Goal: Information Seeking & Learning: Learn about a topic

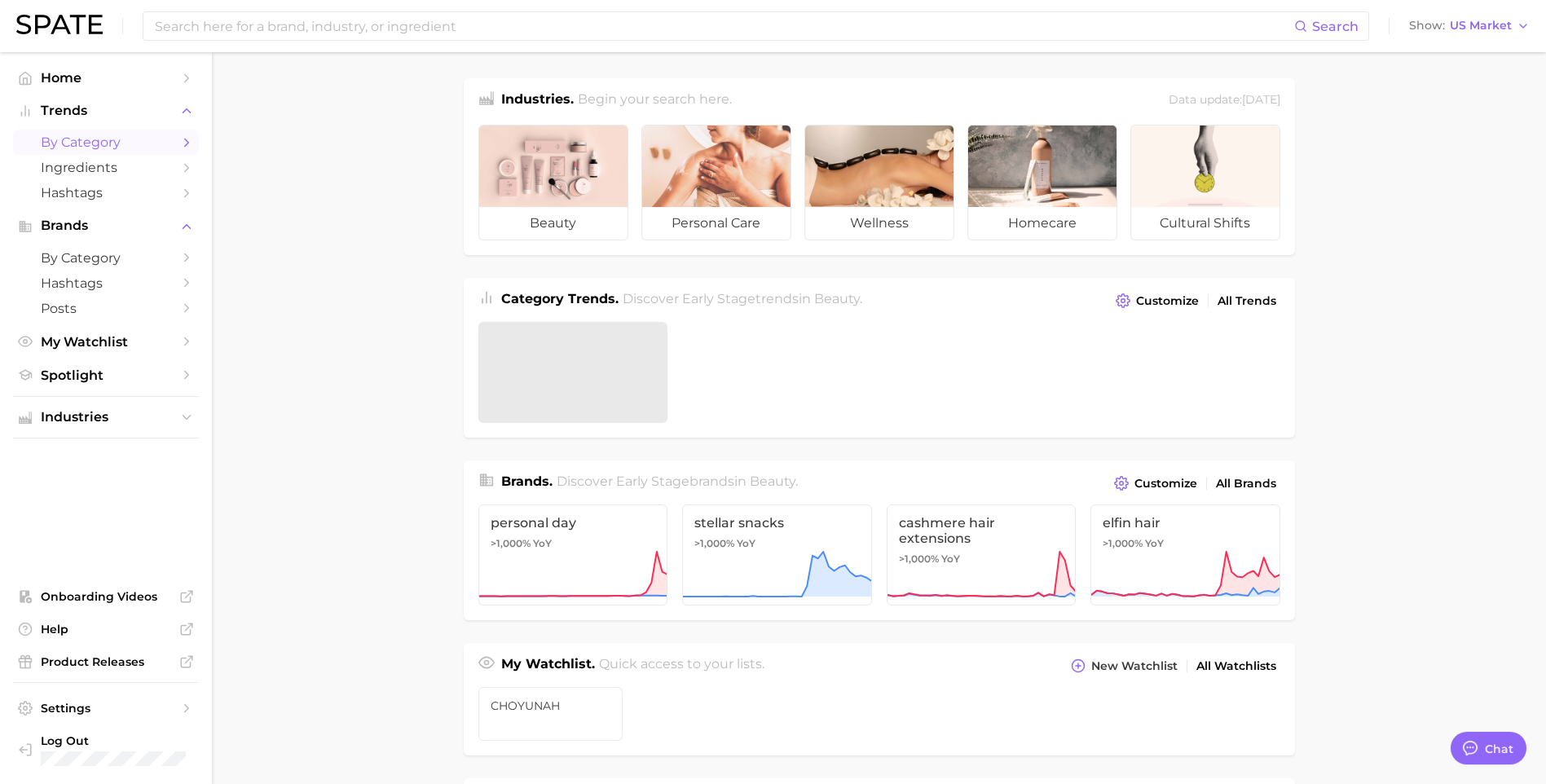
click at [85, 137] on span "by Category" at bounding box center [106, 142] width 131 height 16
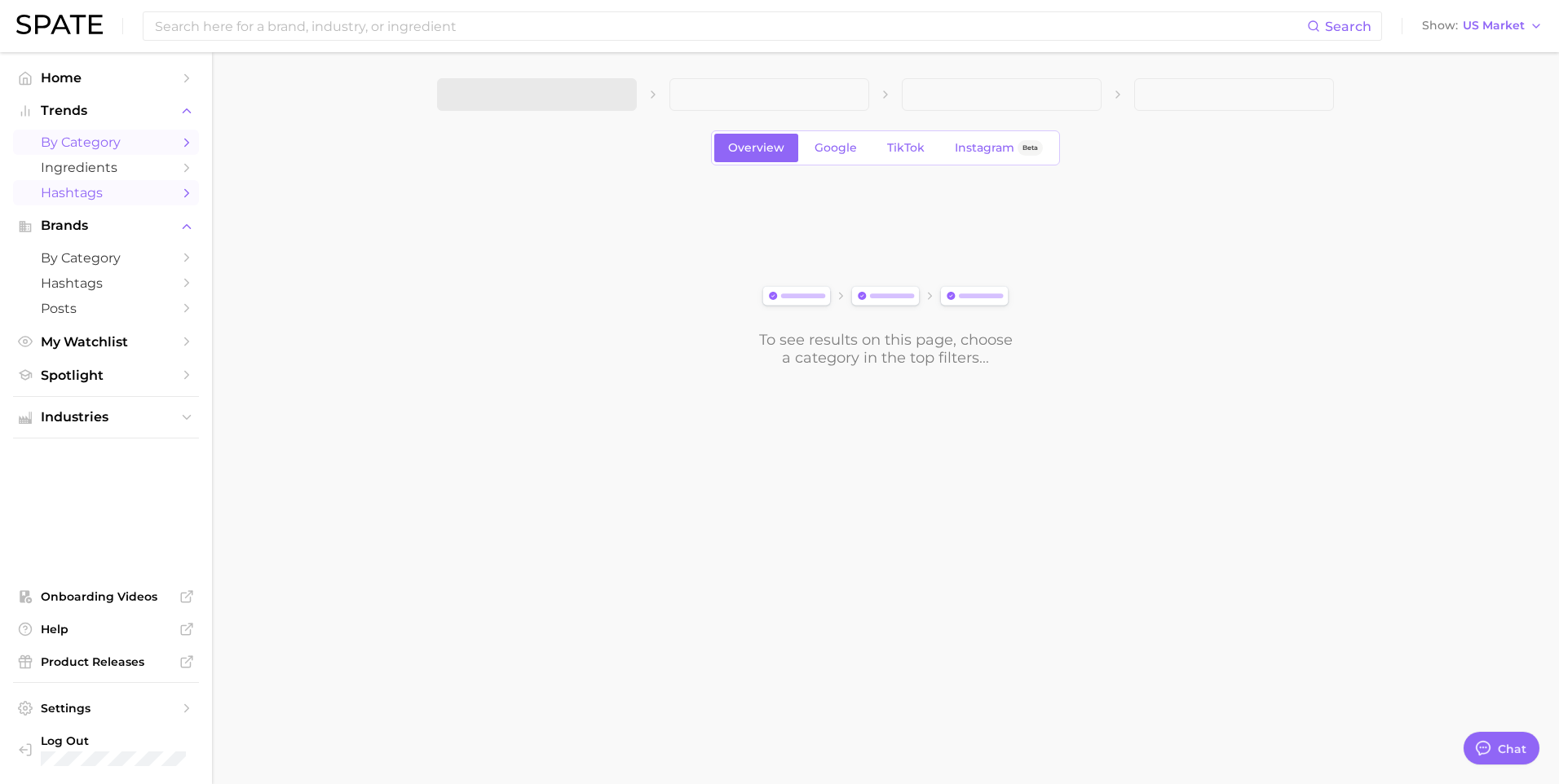
click at [81, 199] on span "Hashtags" at bounding box center [106, 193] width 131 height 16
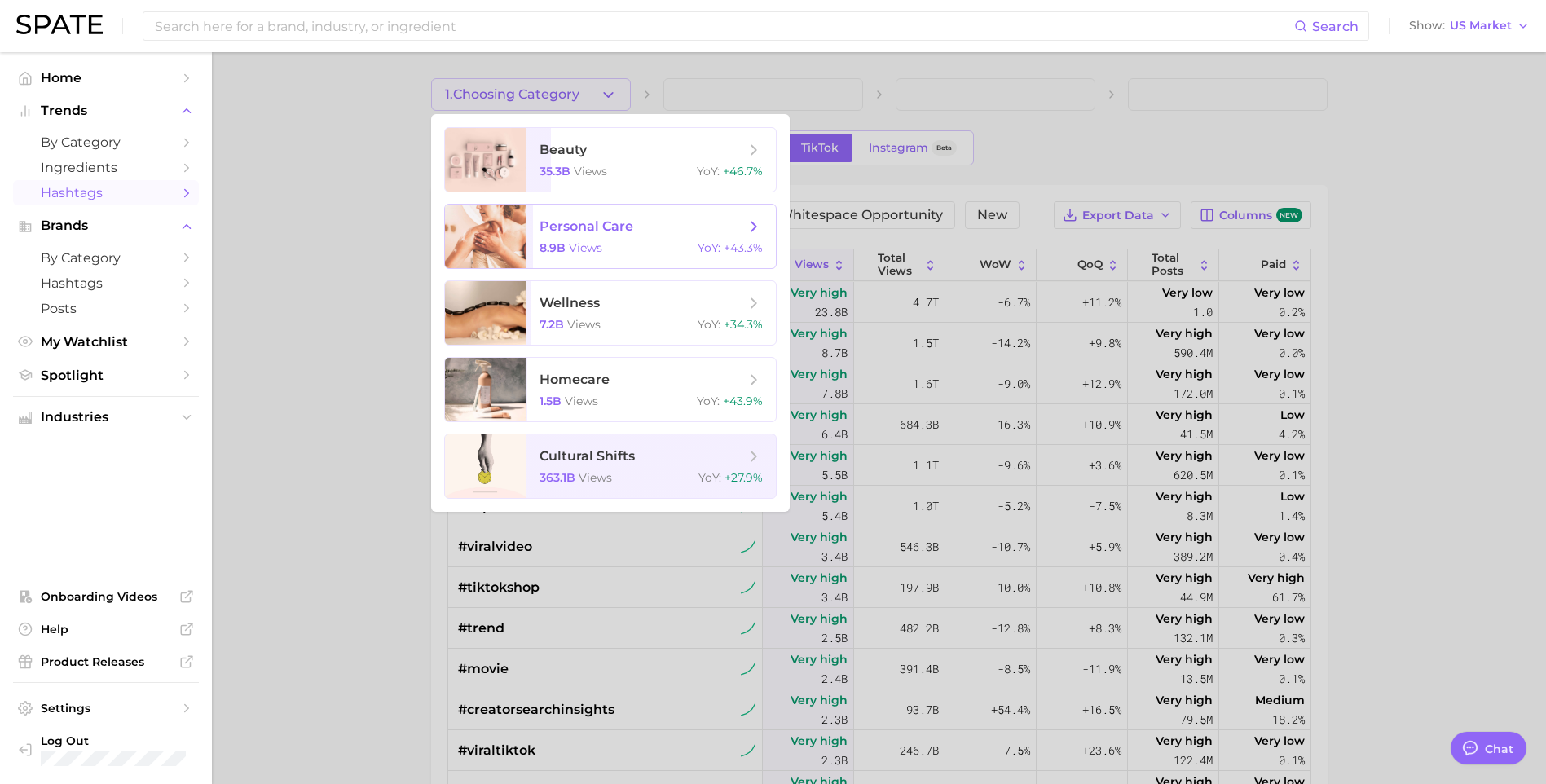
click at [705, 229] on span "personal care" at bounding box center [642, 226] width 206 height 18
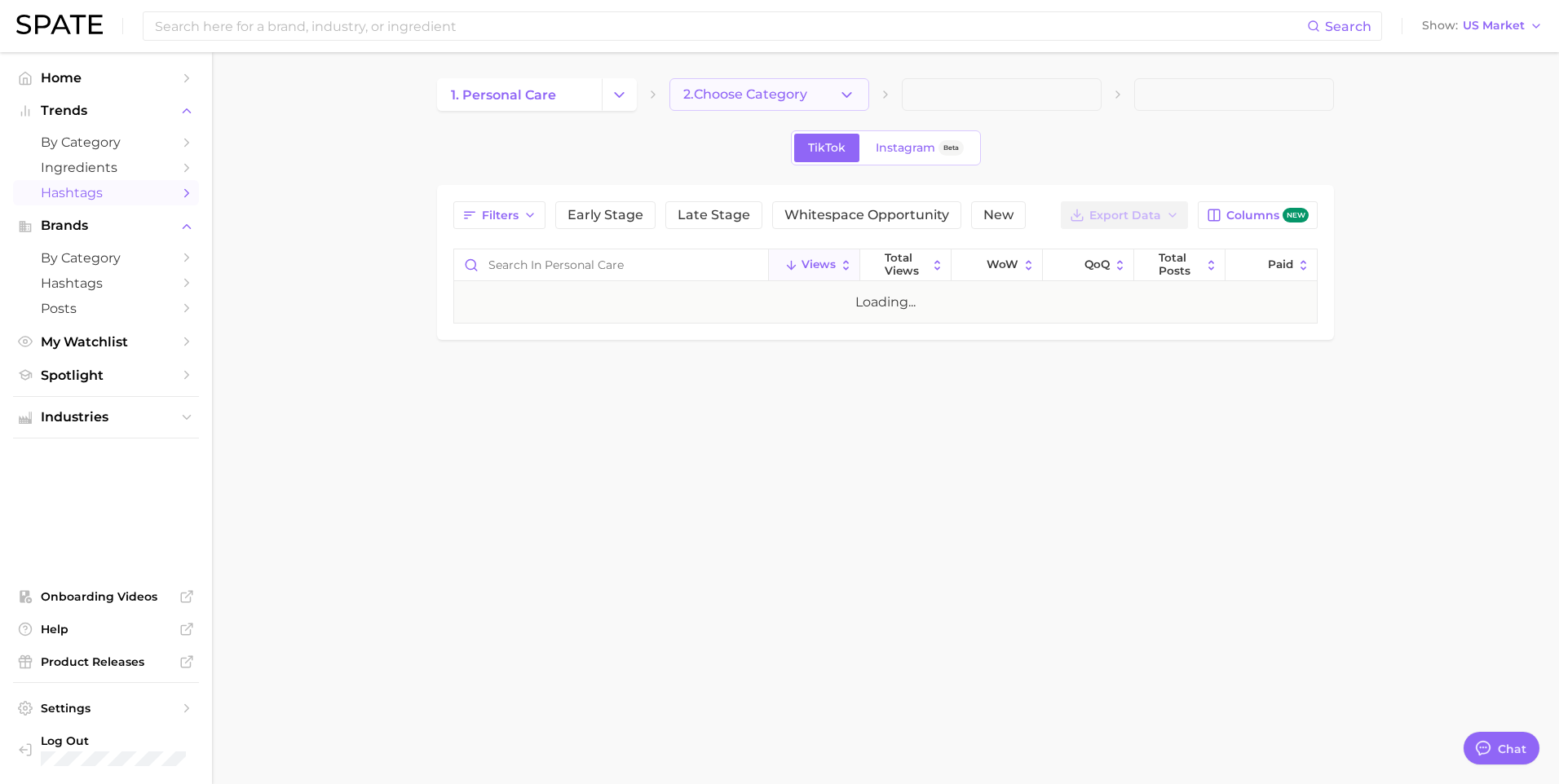
click at [828, 95] on button "2. Choose Category" at bounding box center [769, 94] width 200 height 32
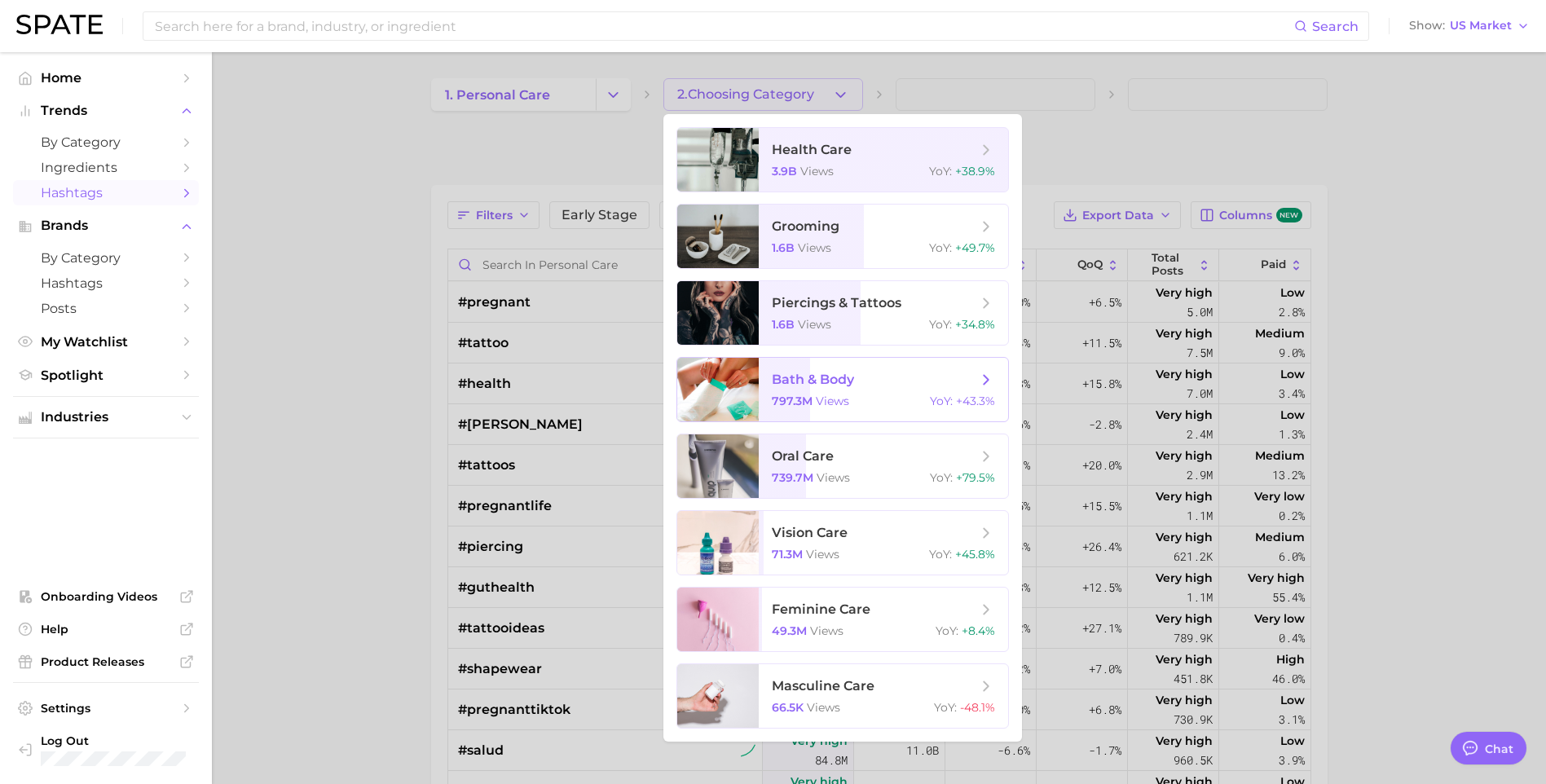
click at [926, 394] on div "797.3m views YoY : +43.3%" at bounding box center [883, 401] width 223 height 15
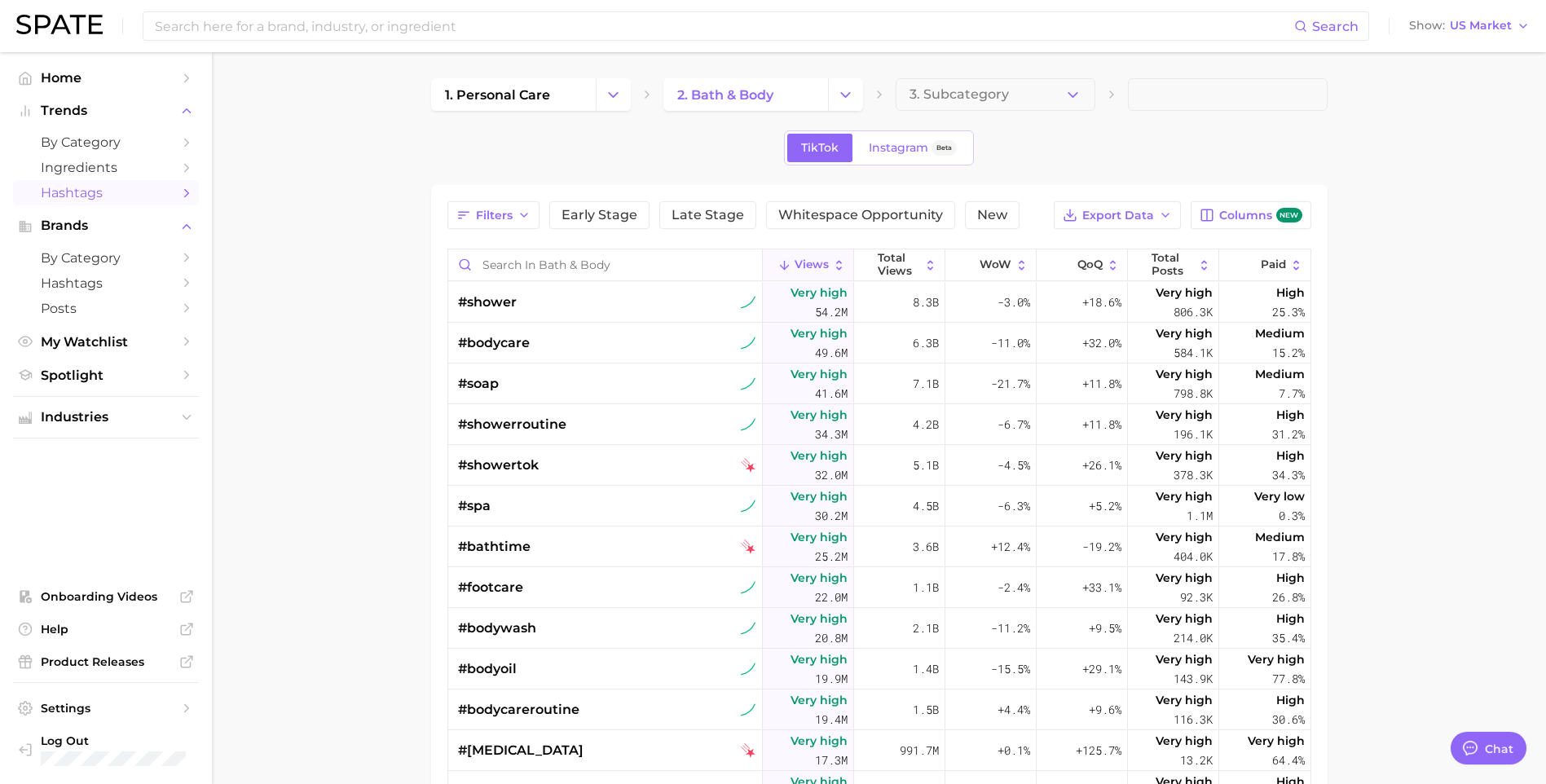
click at [373, 333] on main "1. personal care 2. bath & body 3. Subcategory TikTok Instagram Beta Filters Ea…" at bounding box center [879, 591] width 1334 height 1078
click at [530, 210] on button "Filters" at bounding box center [494, 215] width 92 height 27
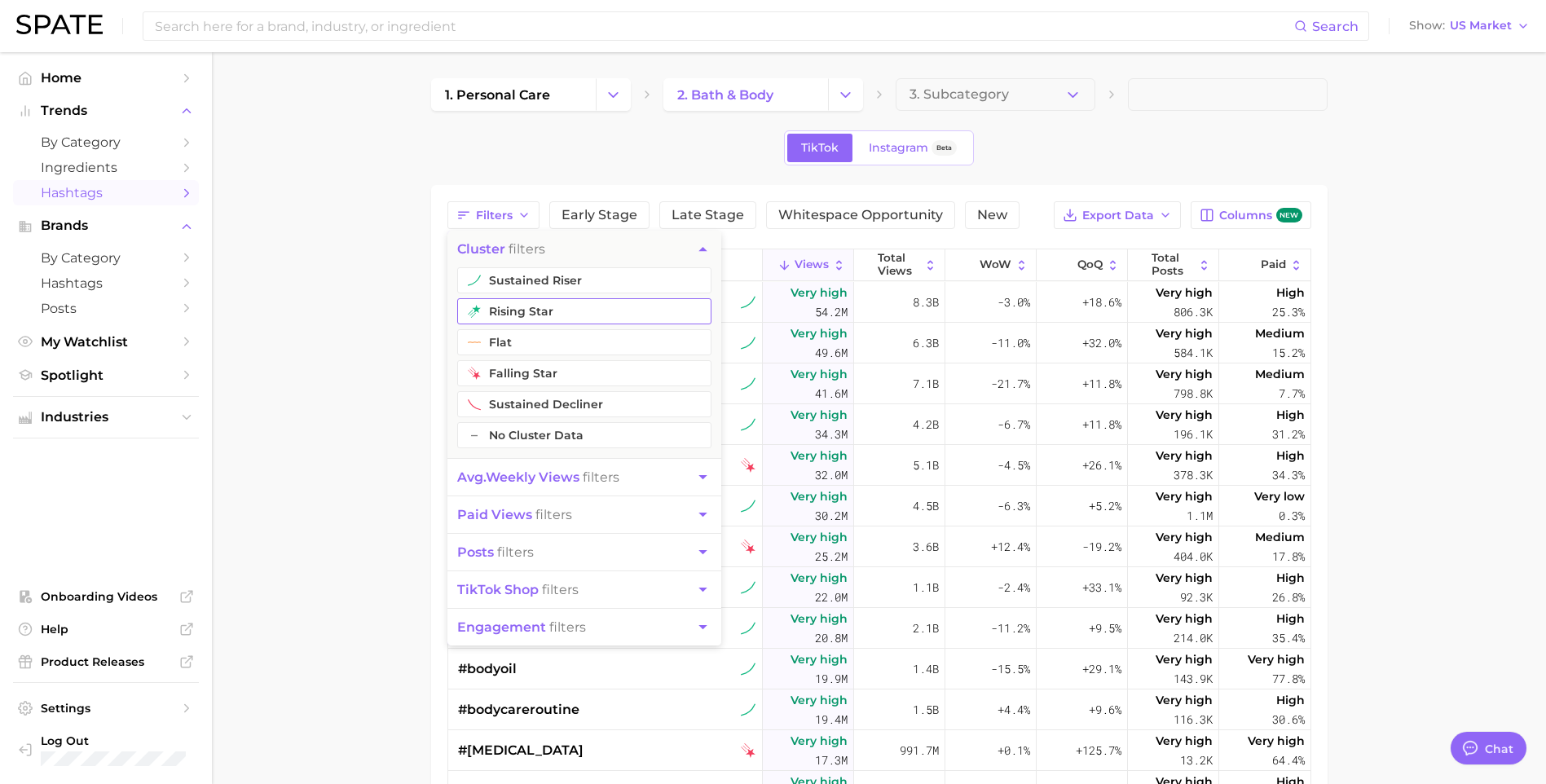
click at [576, 314] on button "rising star" at bounding box center [584, 311] width 255 height 26
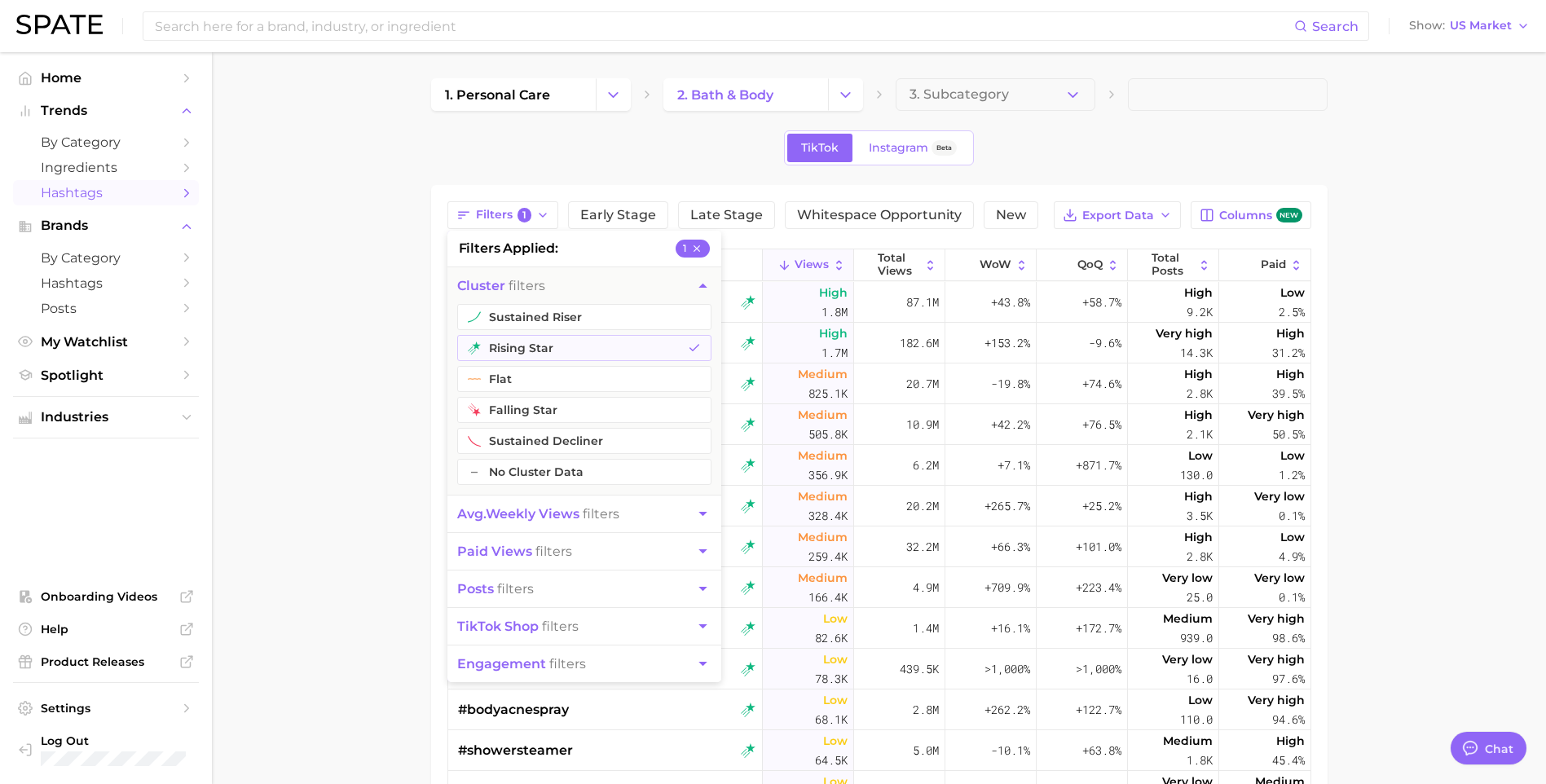
click at [345, 454] on main "1. personal care 2. bath & body 3. Subcategory TikTok Instagram Beta Filters 1 …" at bounding box center [879, 591] width 1334 height 1078
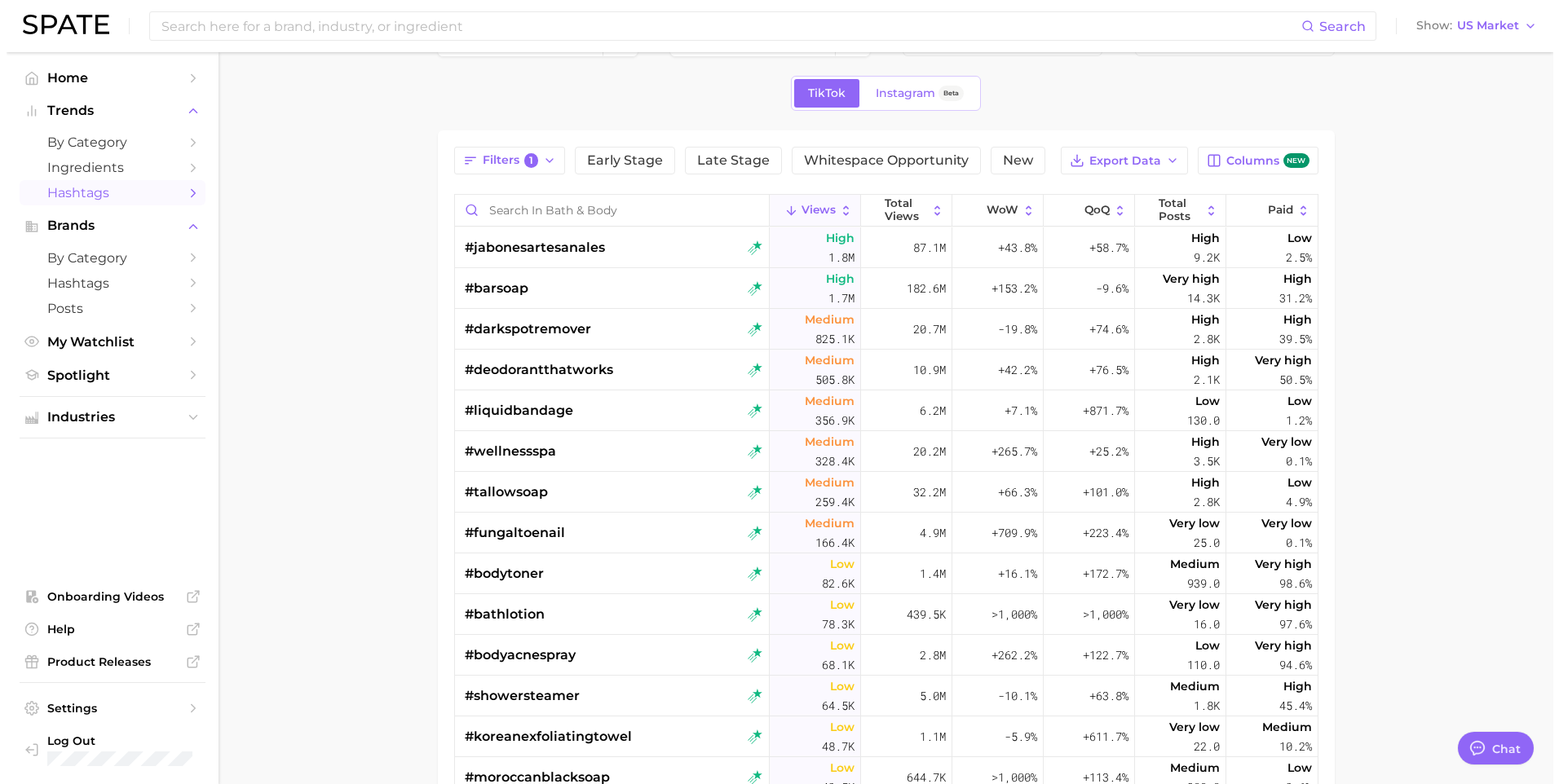
scroll to position [82, 0]
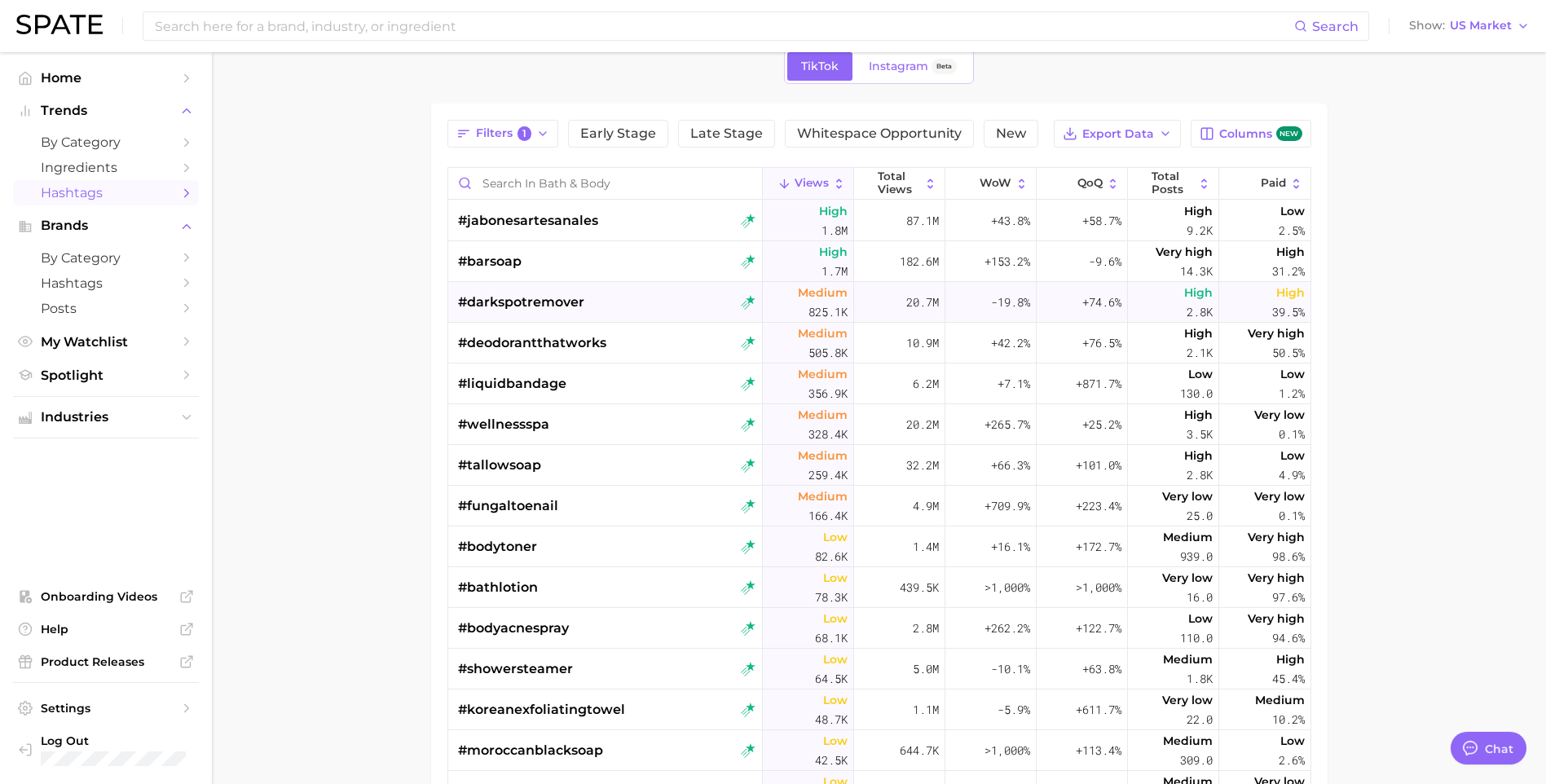
click at [522, 299] on span "#darkspotremover" at bounding box center [522, 302] width 127 height 20
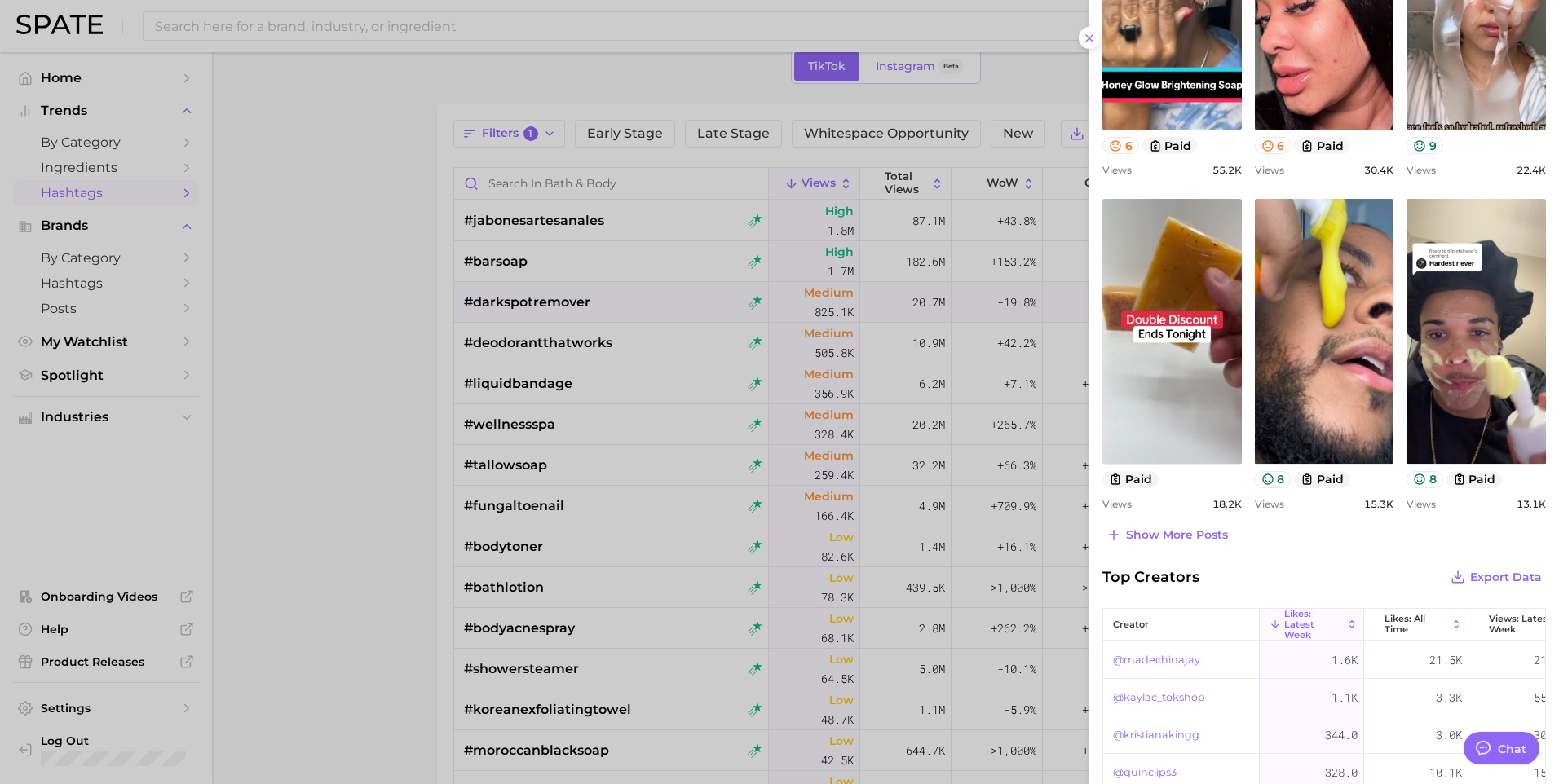
scroll to position [568, 0]
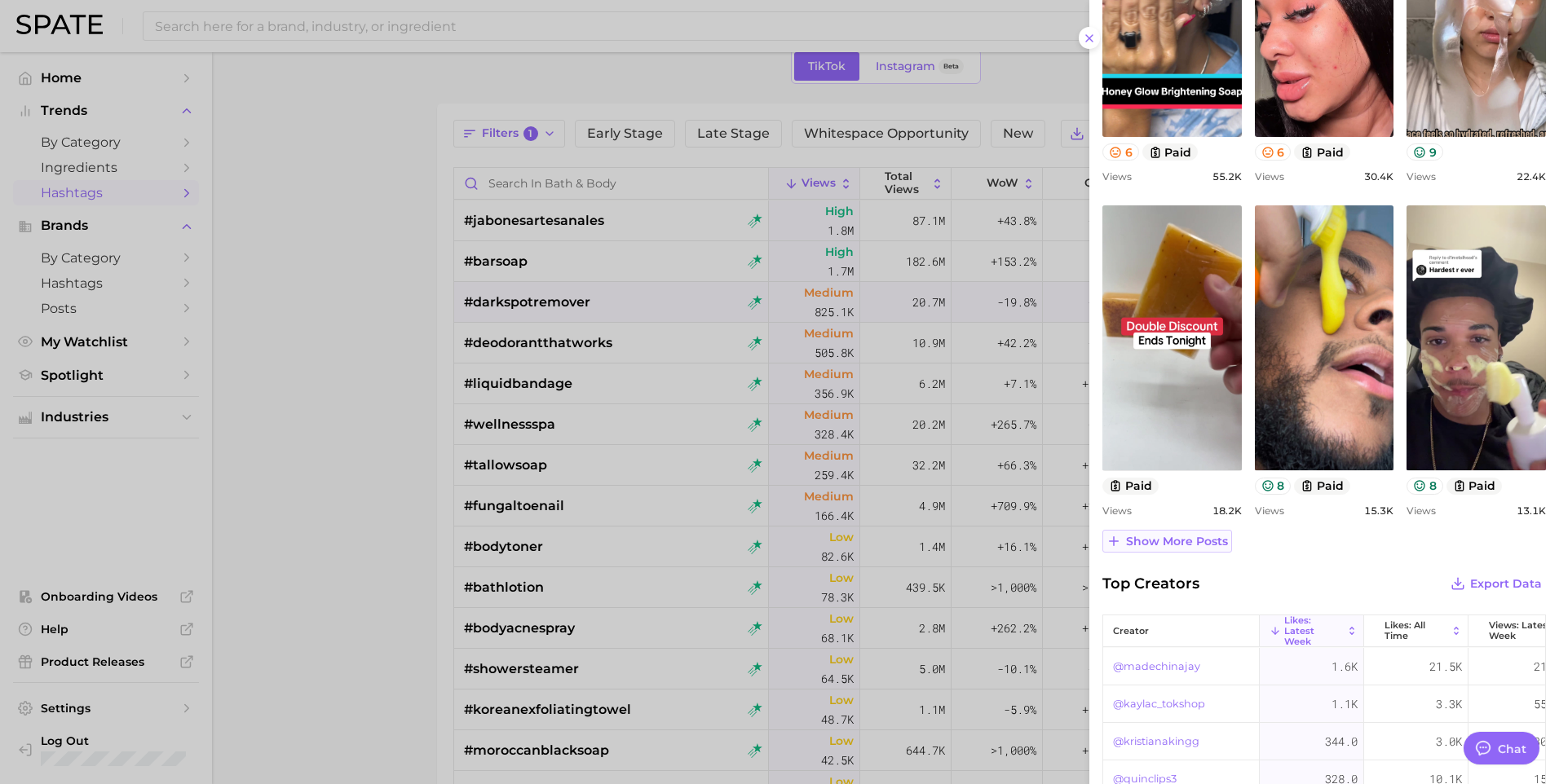
click at [1193, 539] on span "Show more posts" at bounding box center [1177, 541] width 101 height 14
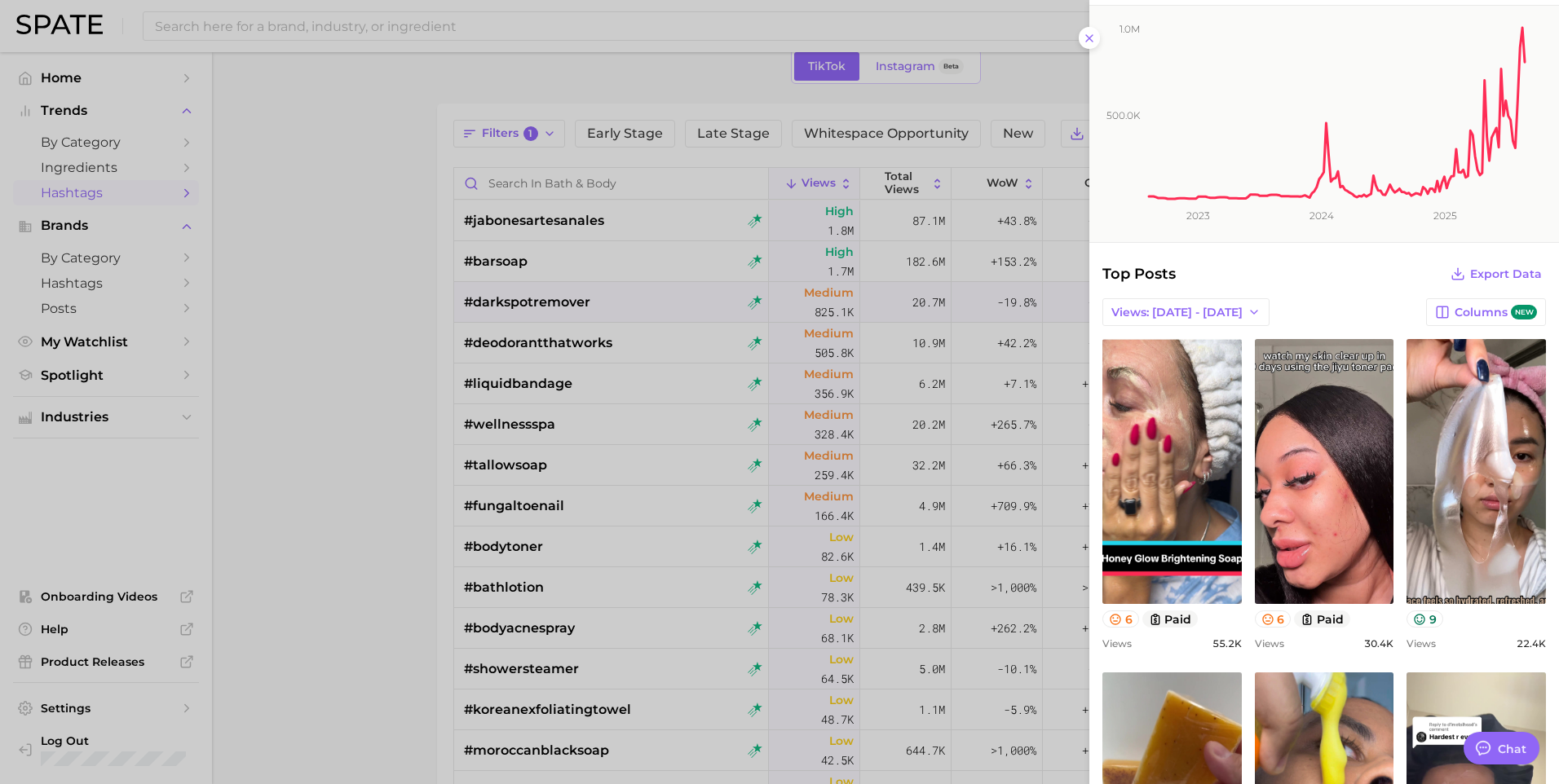
scroll to position [52, 0]
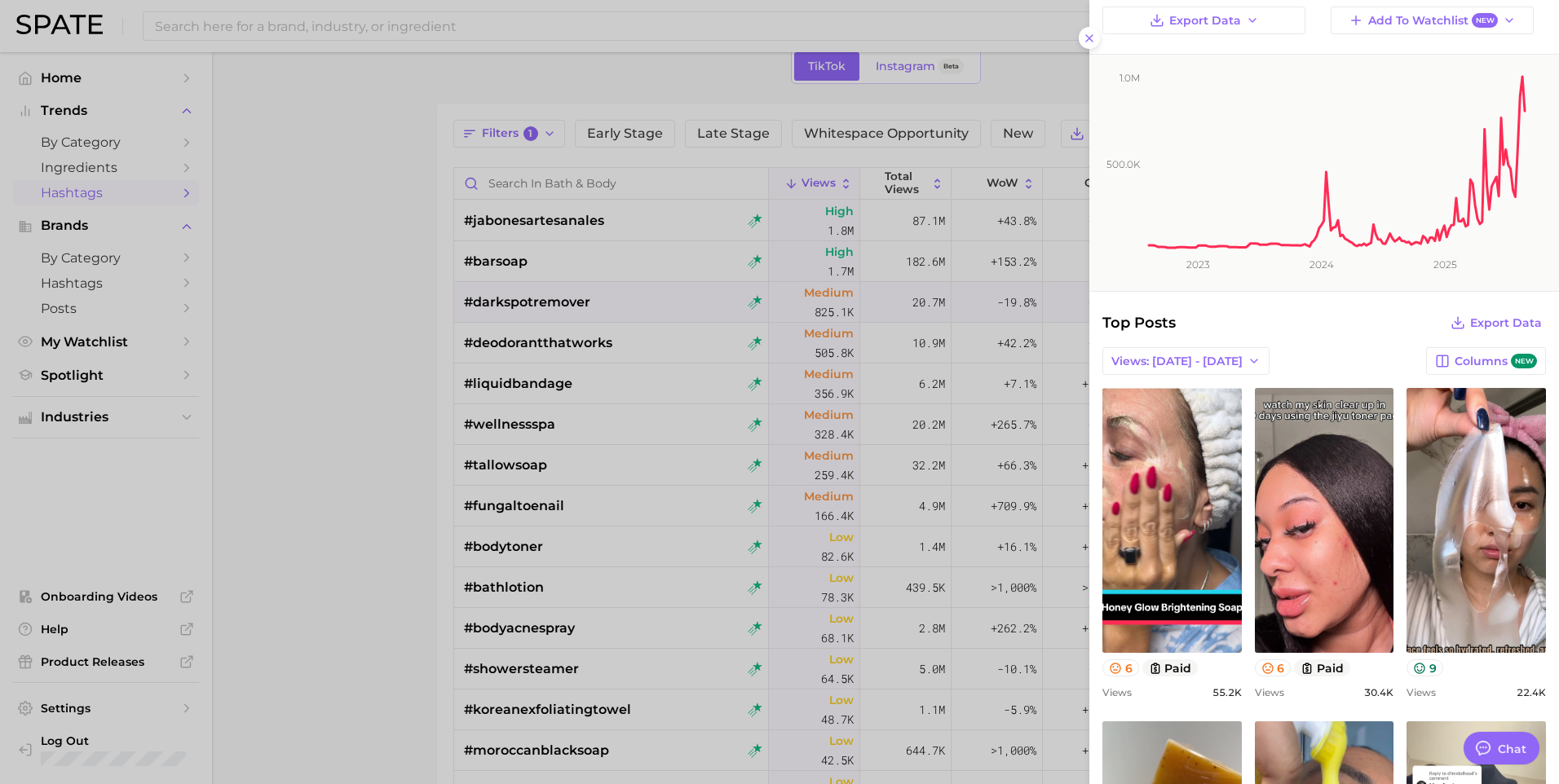
click at [346, 396] on div at bounding box center [780, 392] width 1559 height 784
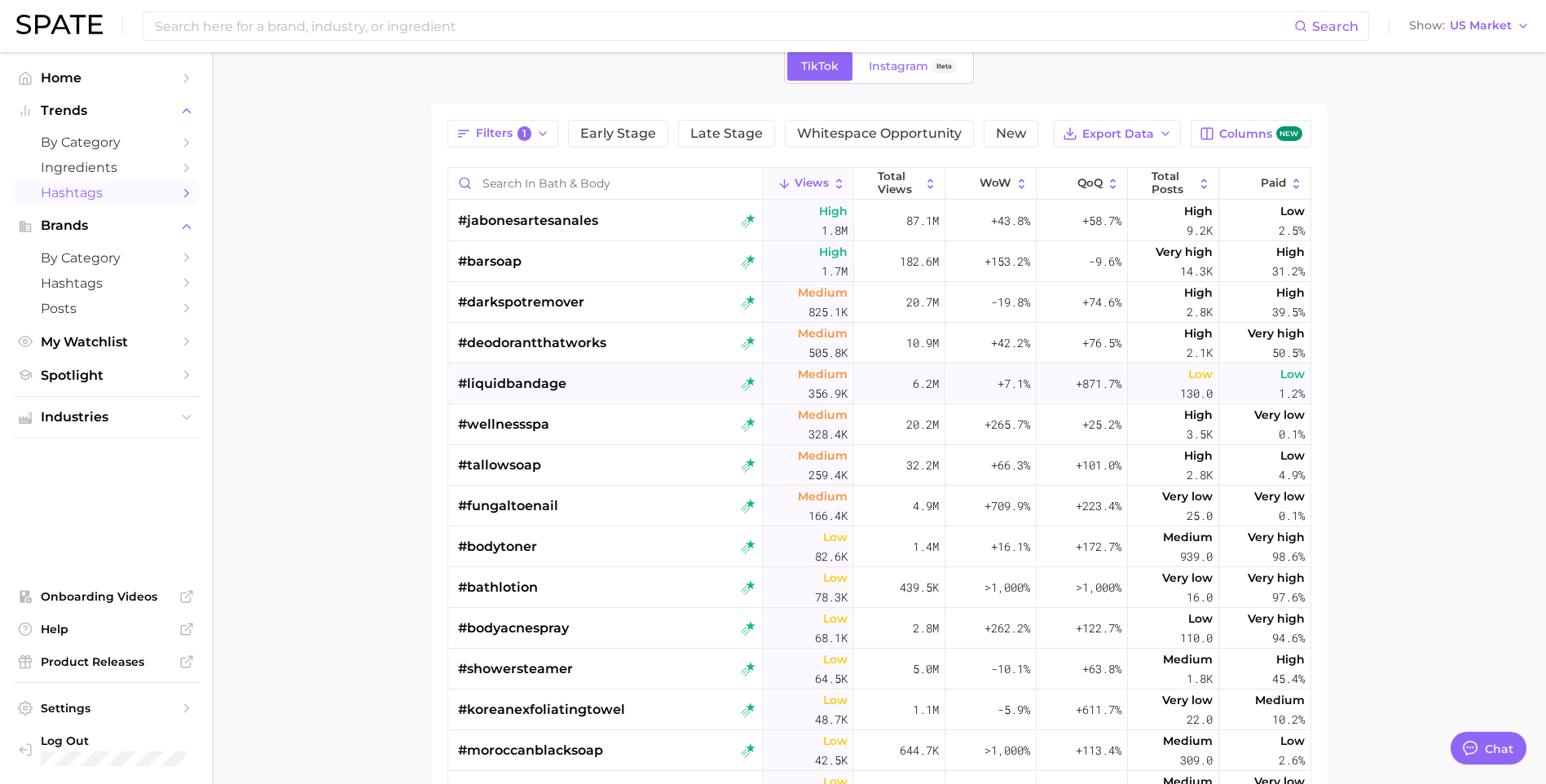
click at [489, 384] on span "#liquidbandage" at bounding box center [512, 384] width 108 height 20
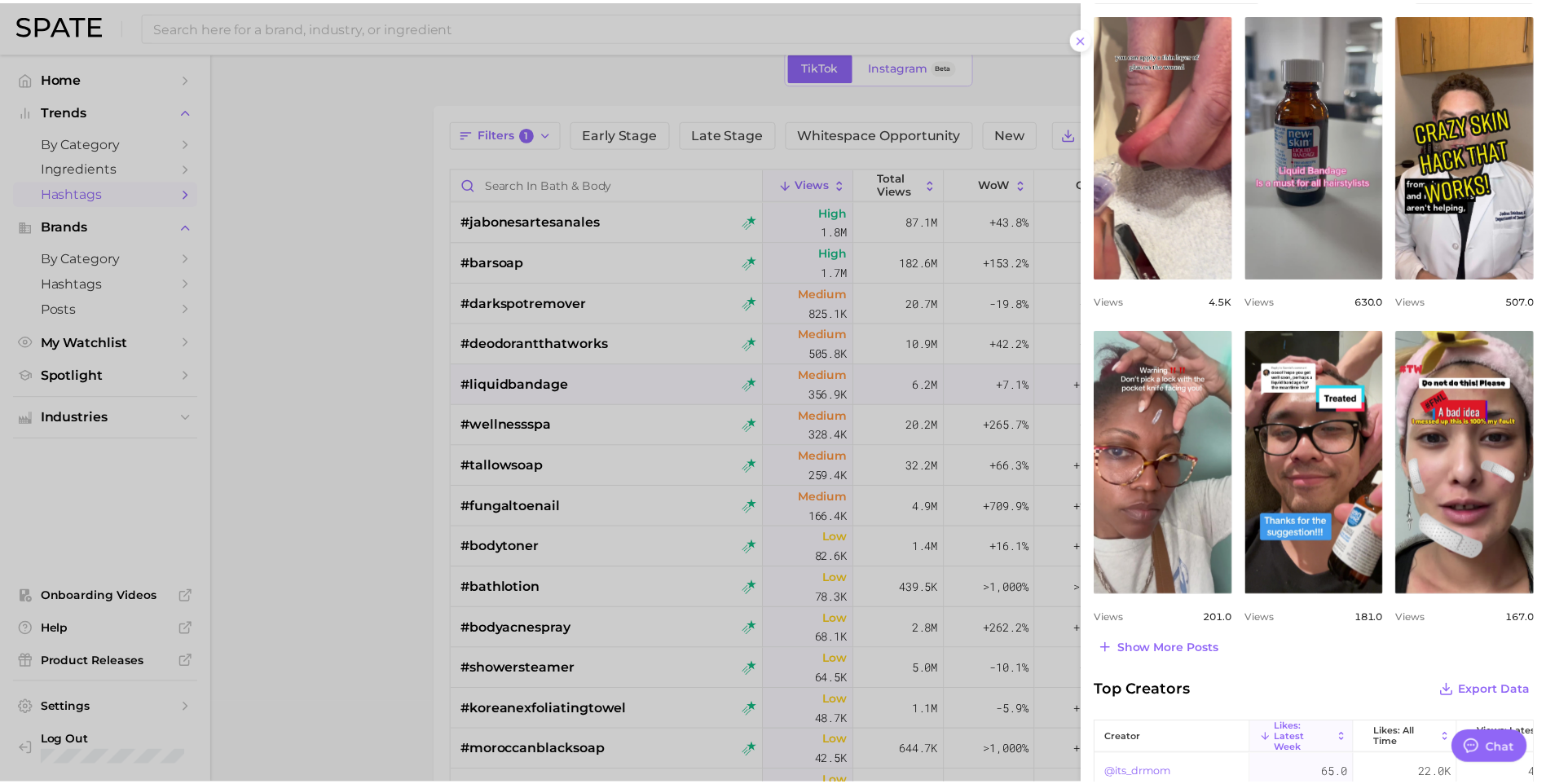
scroll to position [434, 0]
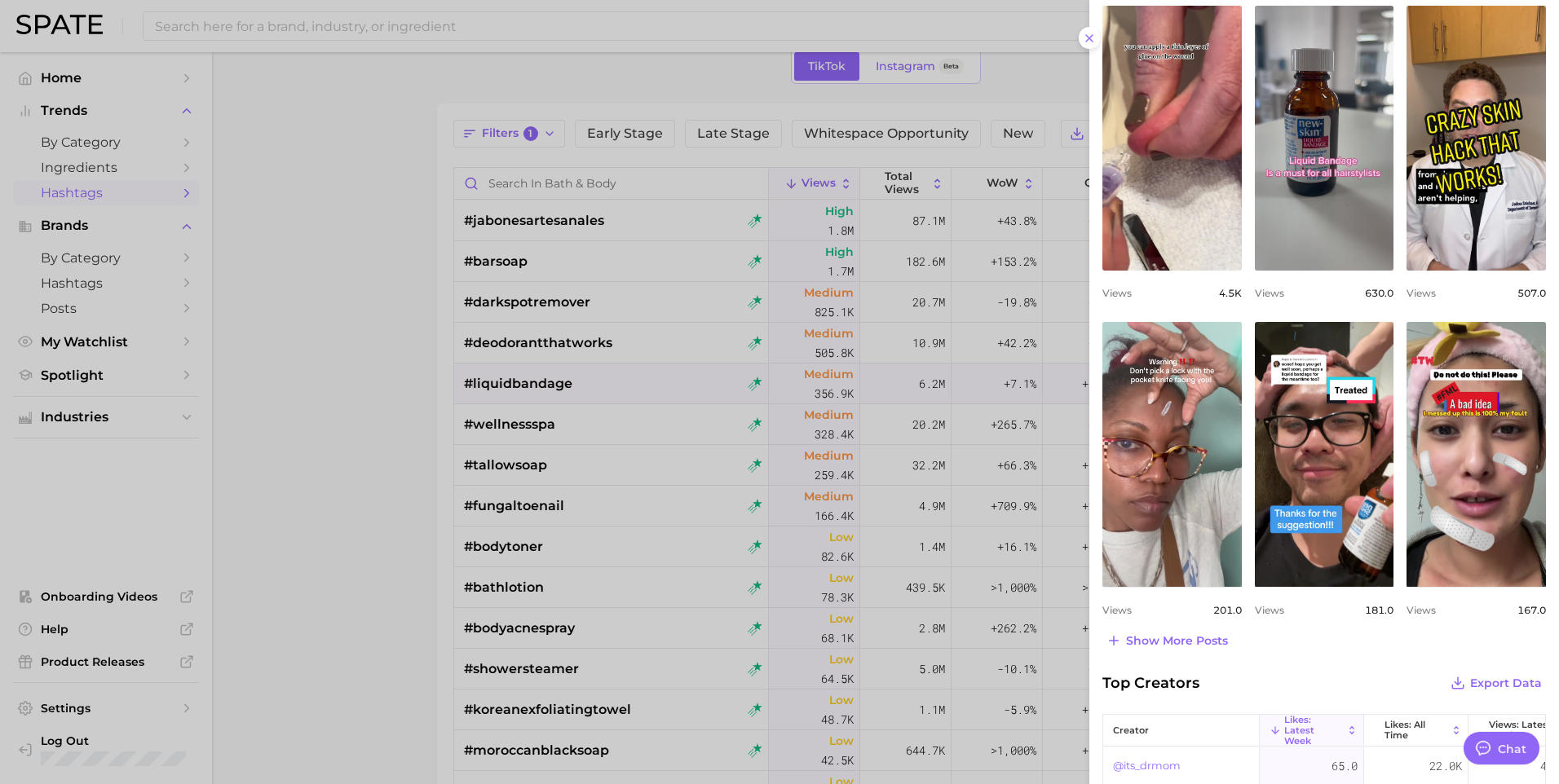
click at [360, 421] on div at bounding box center [780, 392] width 1559 height 784
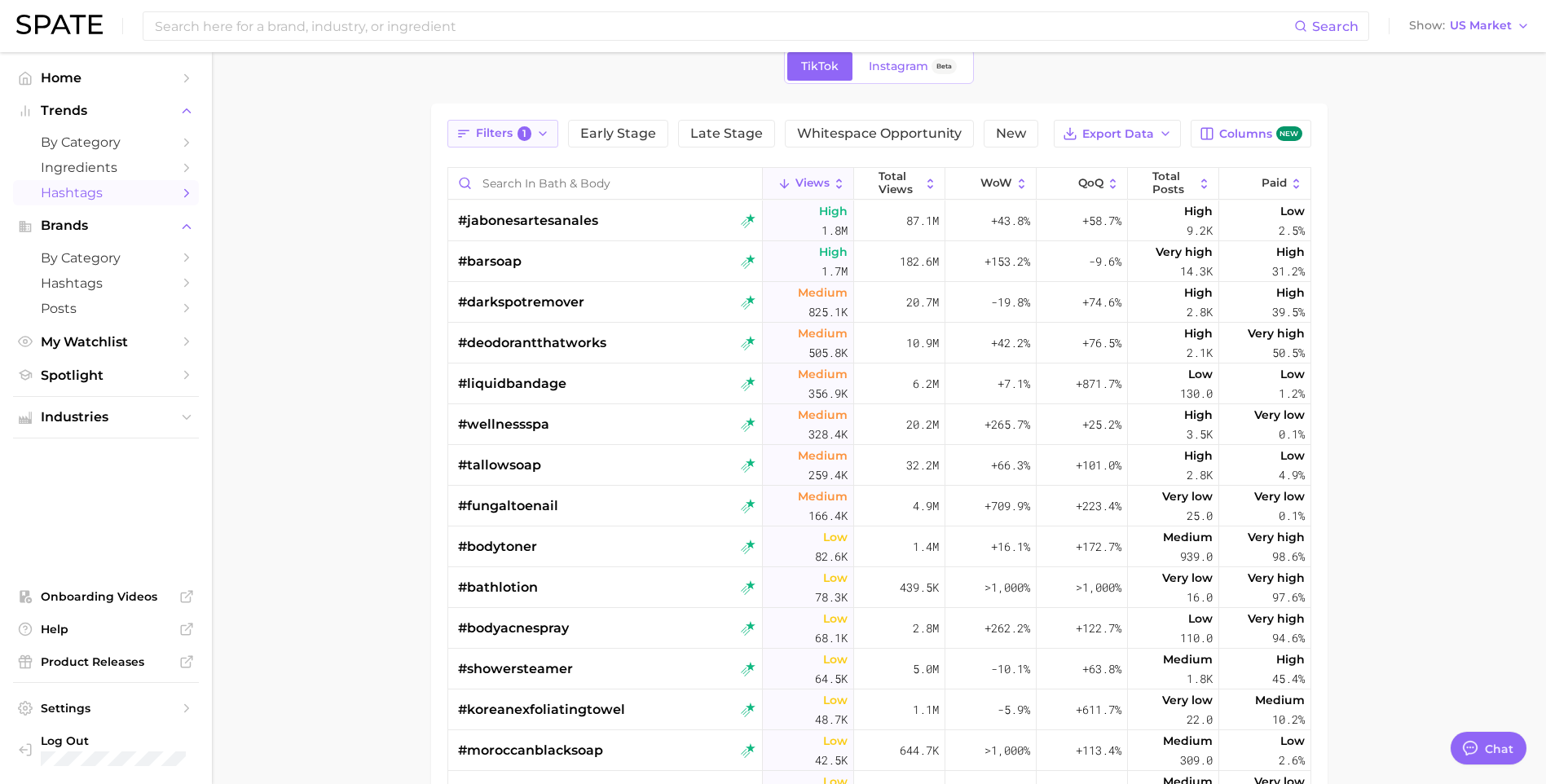
click at [526, 135] on span "1" at bounding box center [525, 134] width 15 height 15
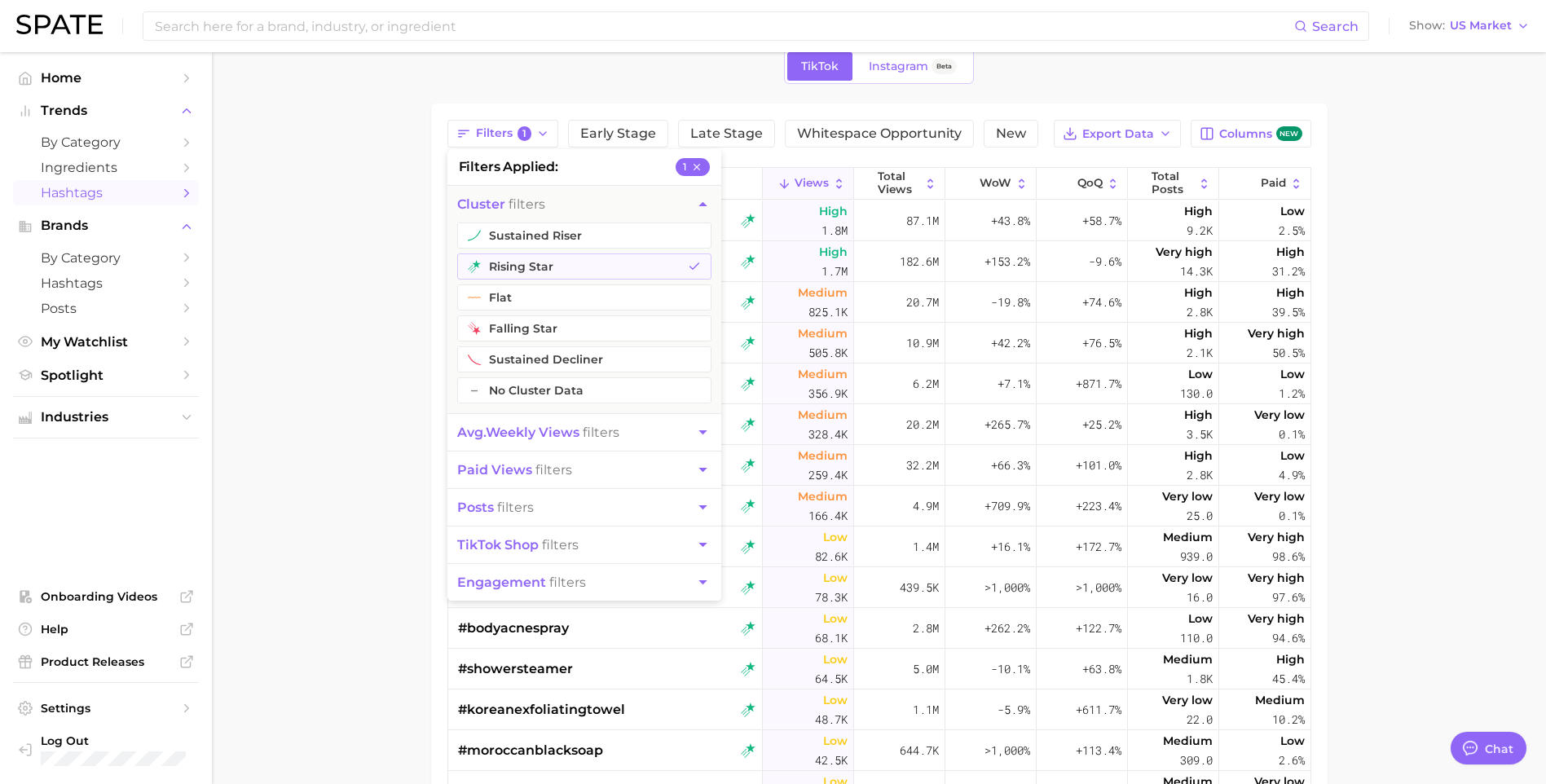
click at [357, 474] on main "1. personal care 2. bath & body 3. Subcategory TikTok Instagram Beta Filters 1 …" at bounding box center [879, 510] width 1334 height 1078
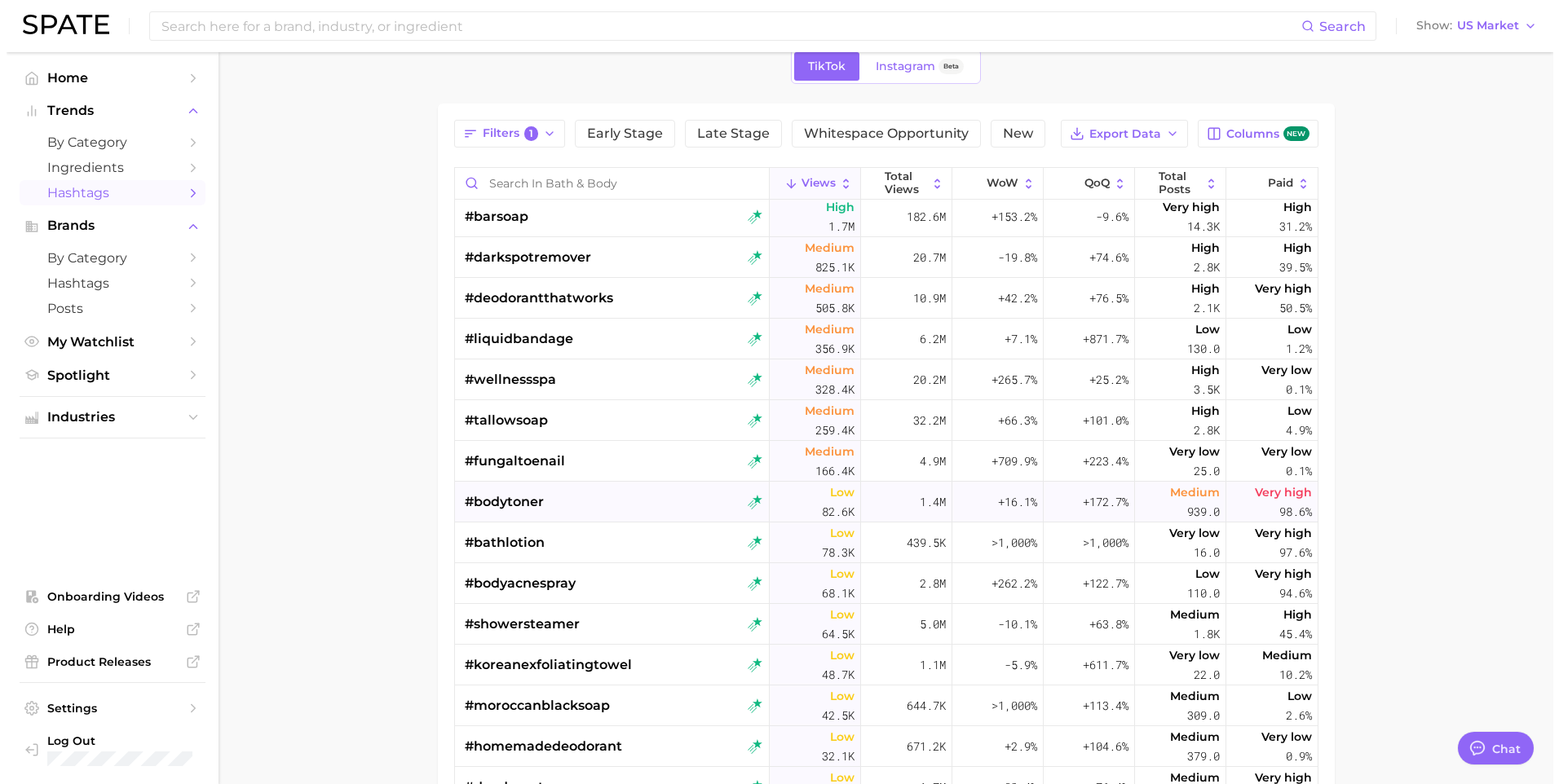
scroll to position [55, 0]
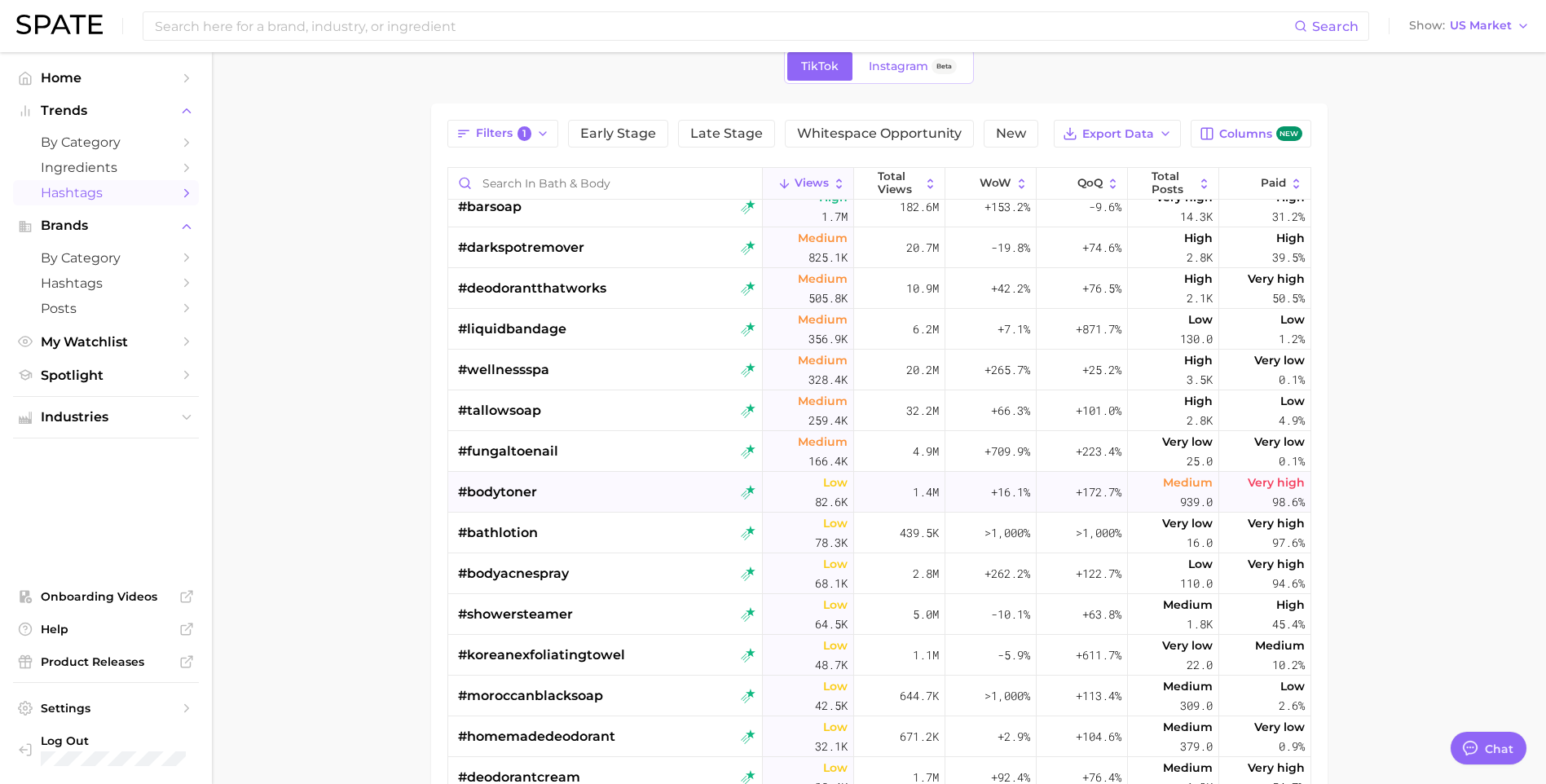
click at [530, 490] on span "#bodytoner" at bounding box center [497, 492] width 79 height 20
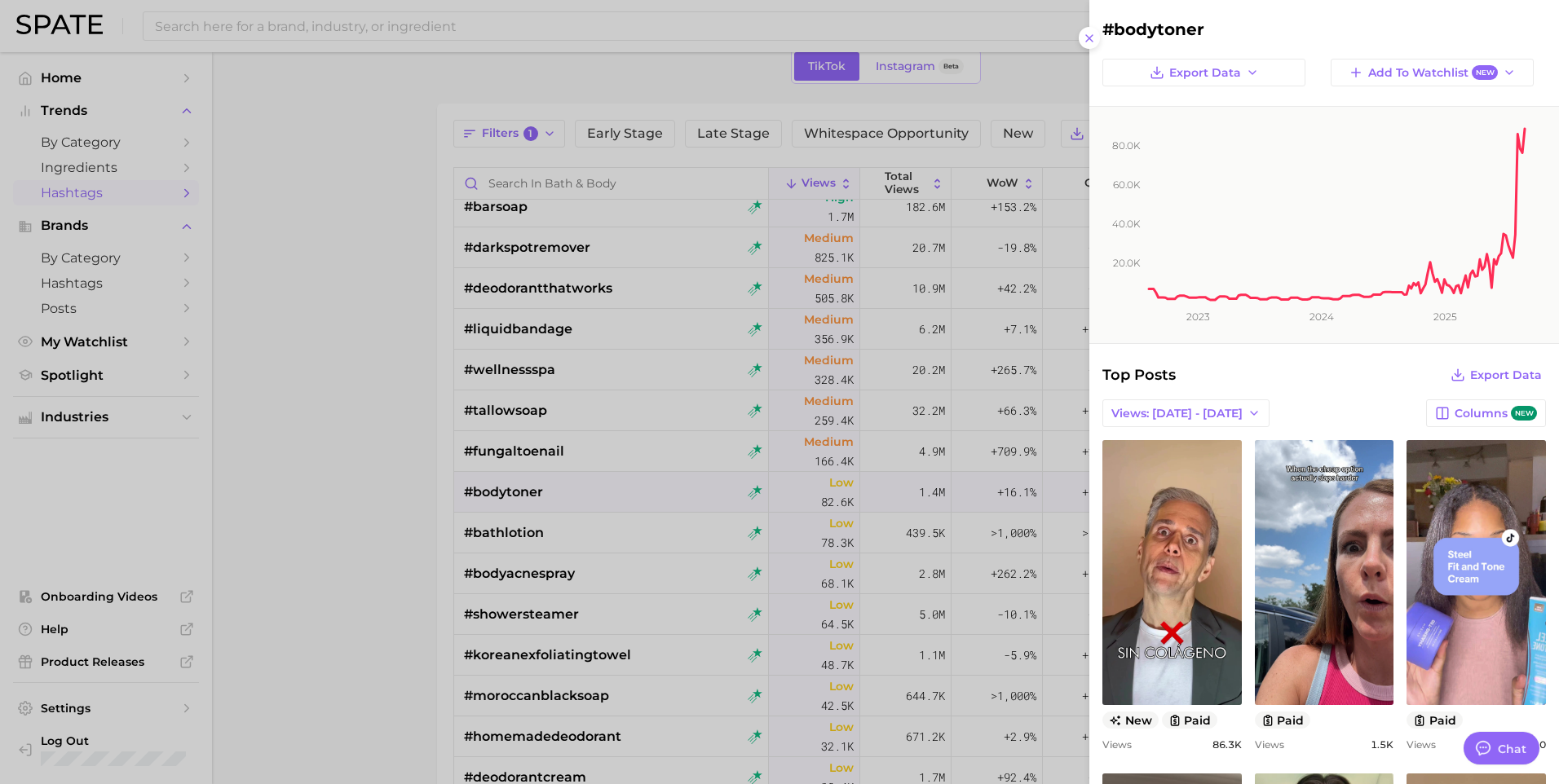
scroll to position [0, 0]
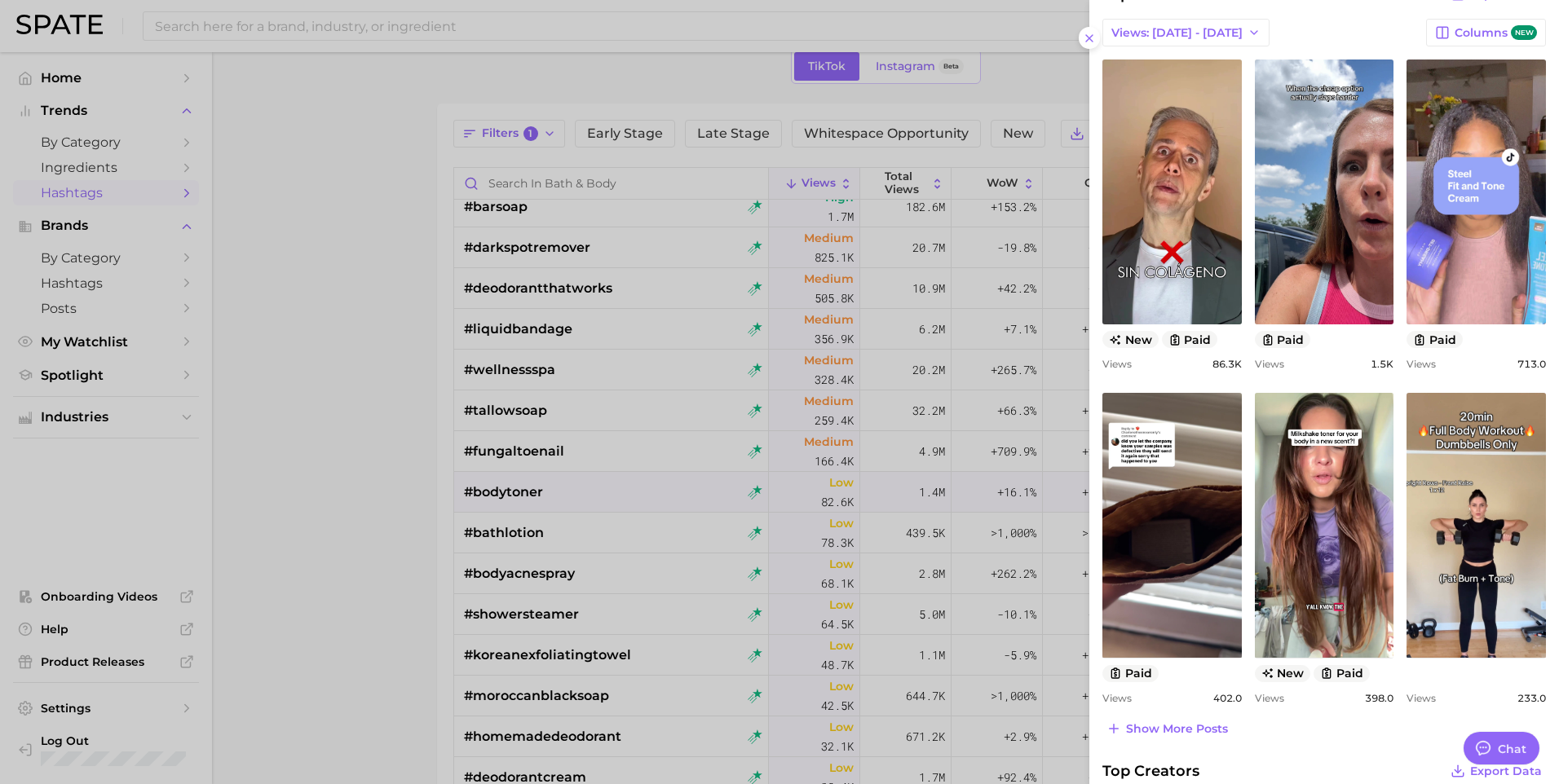
click at [345, 643] on div at bounding box center [780, 392] width 1559 height 784
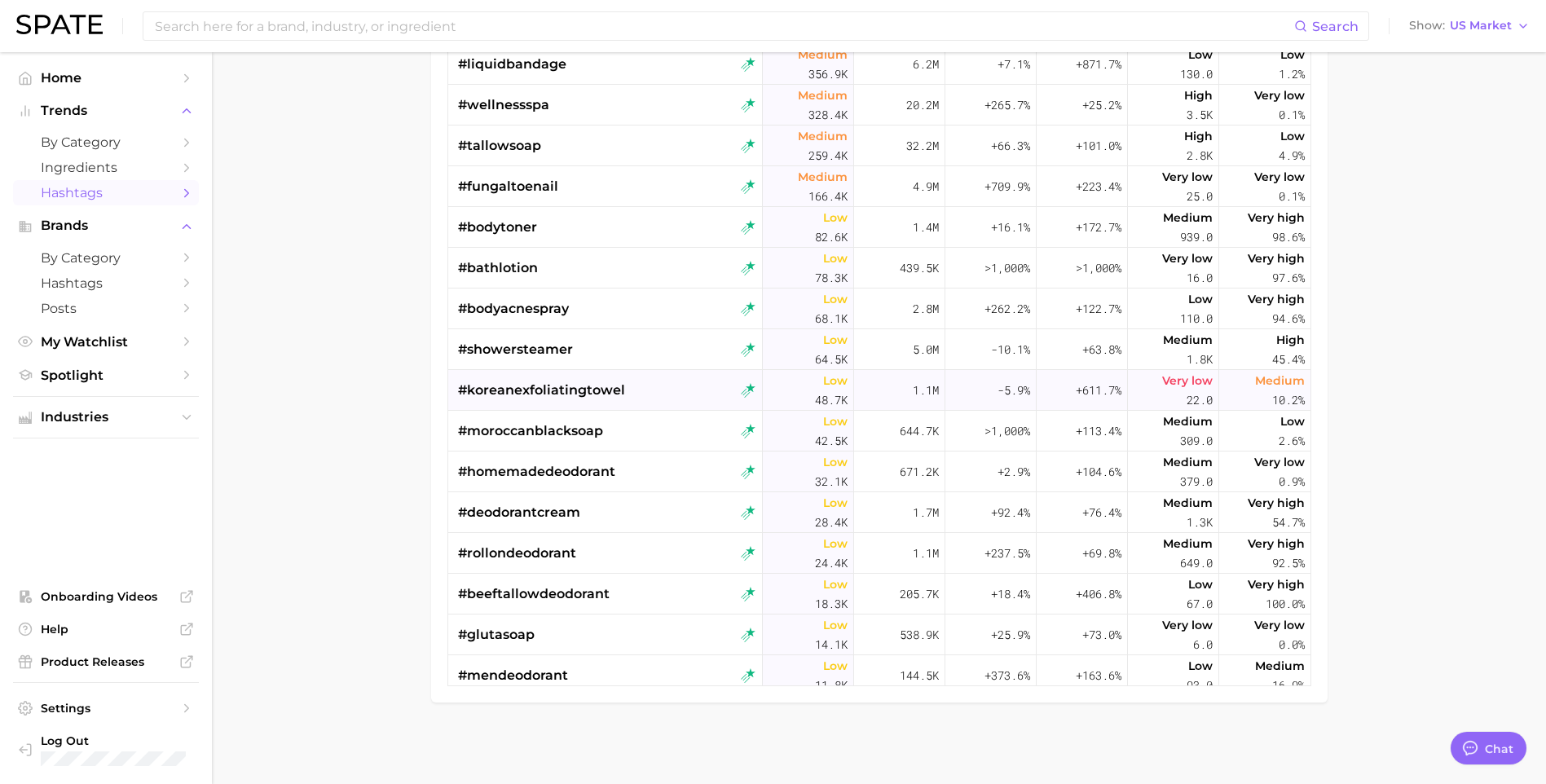
click at [578, 398] on span "#koreanexfoliatingtowel" at bounding box center [541, 390] width 167 height 20
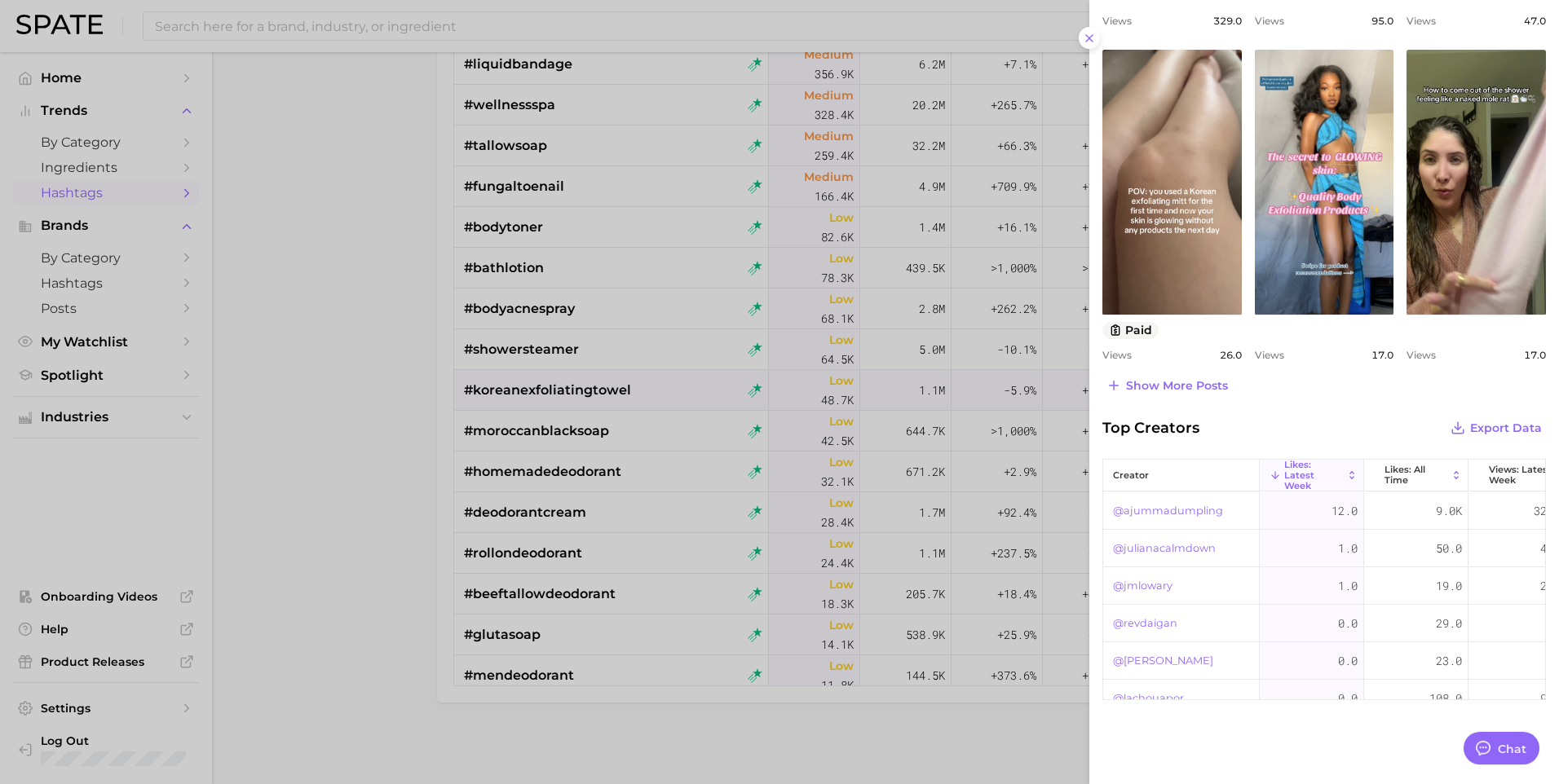
click at [369, 499] on div at bounding box center [780, 392] width 1559 height 784
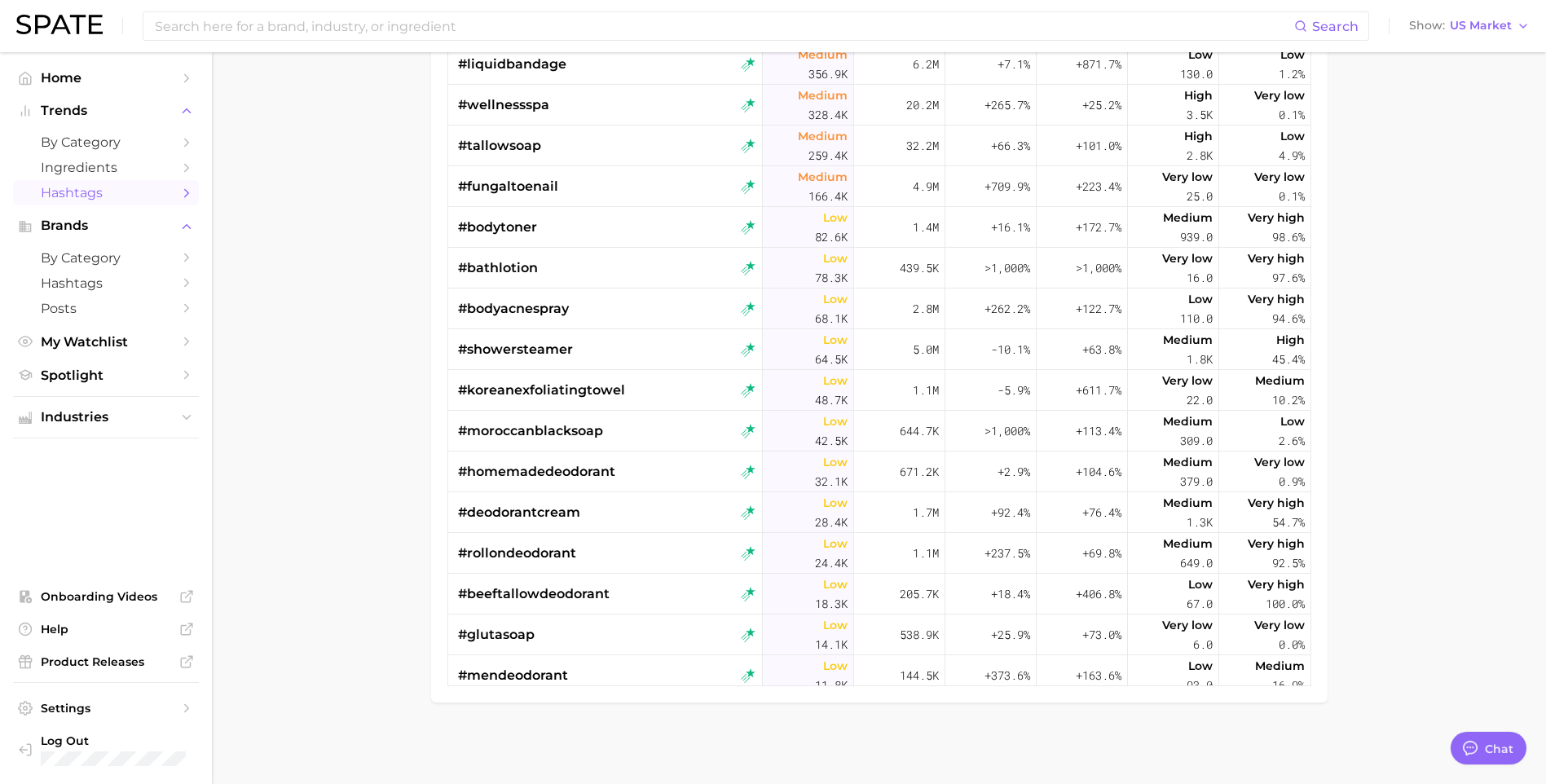
click at [328, 535] on main "1. personal care 2. bath & body 3. Subcategory TikTok Instagram Beta Filters 1 …" at bounding box center [879, 245] width 1334 height 1078
click at [541, 401] on div "#koreanexfoliatingtowel" at bounding box center [541, 390] width 167 height 41
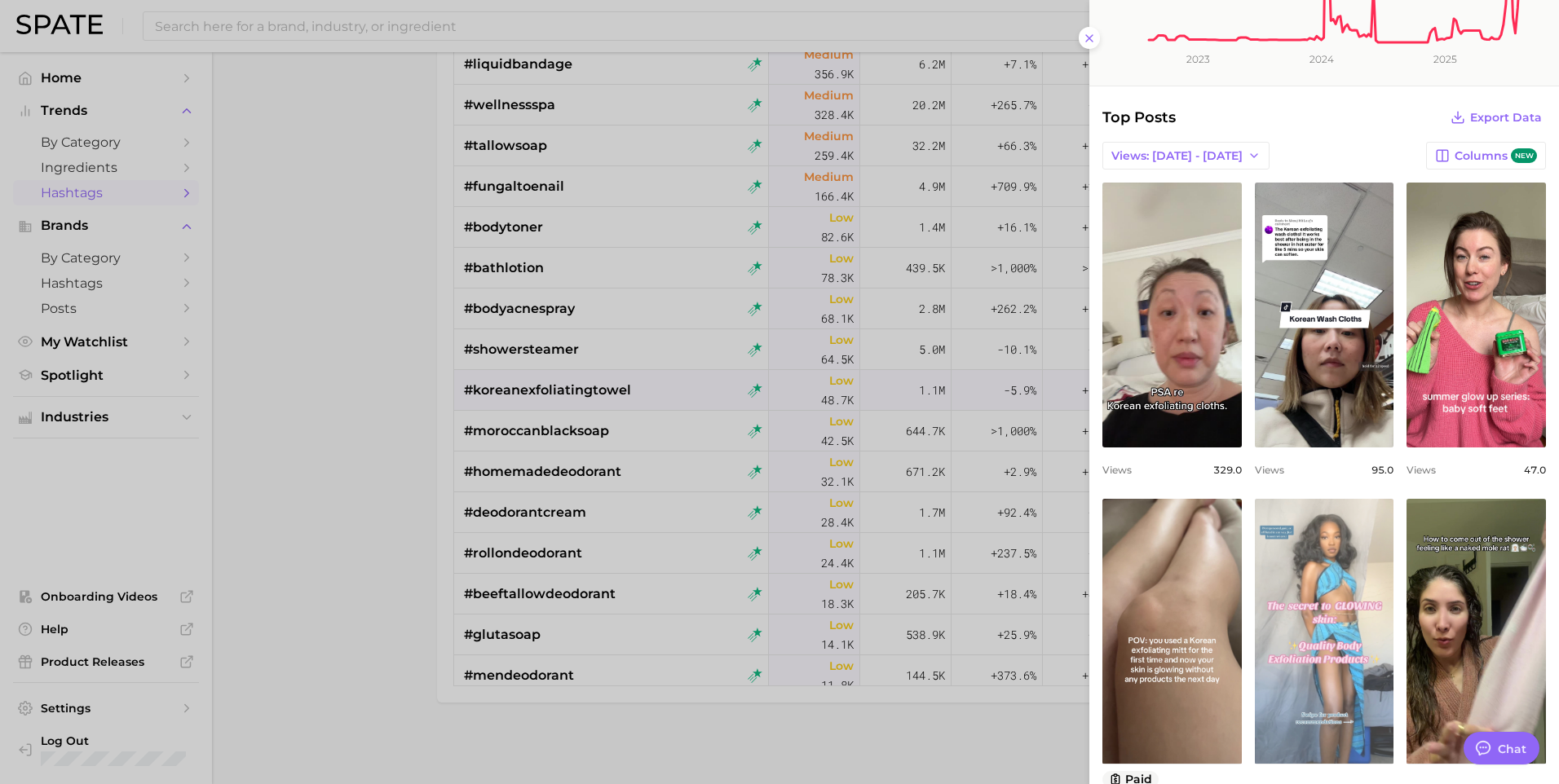
scroll to position [299, 0]
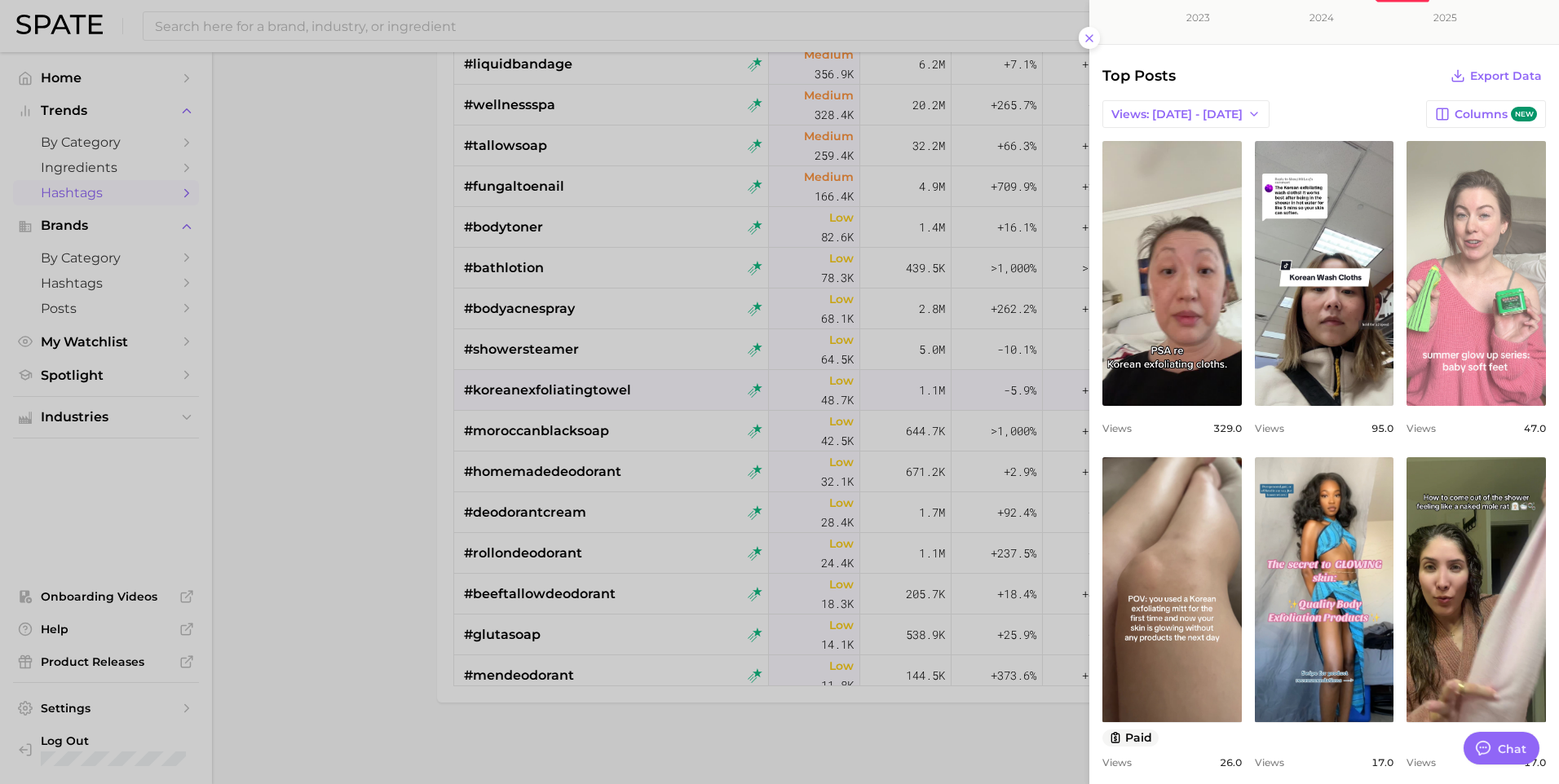
click at [1457, 382] on link "view post on TikTok" at bounding box center [1476, 274] width 140 height 265
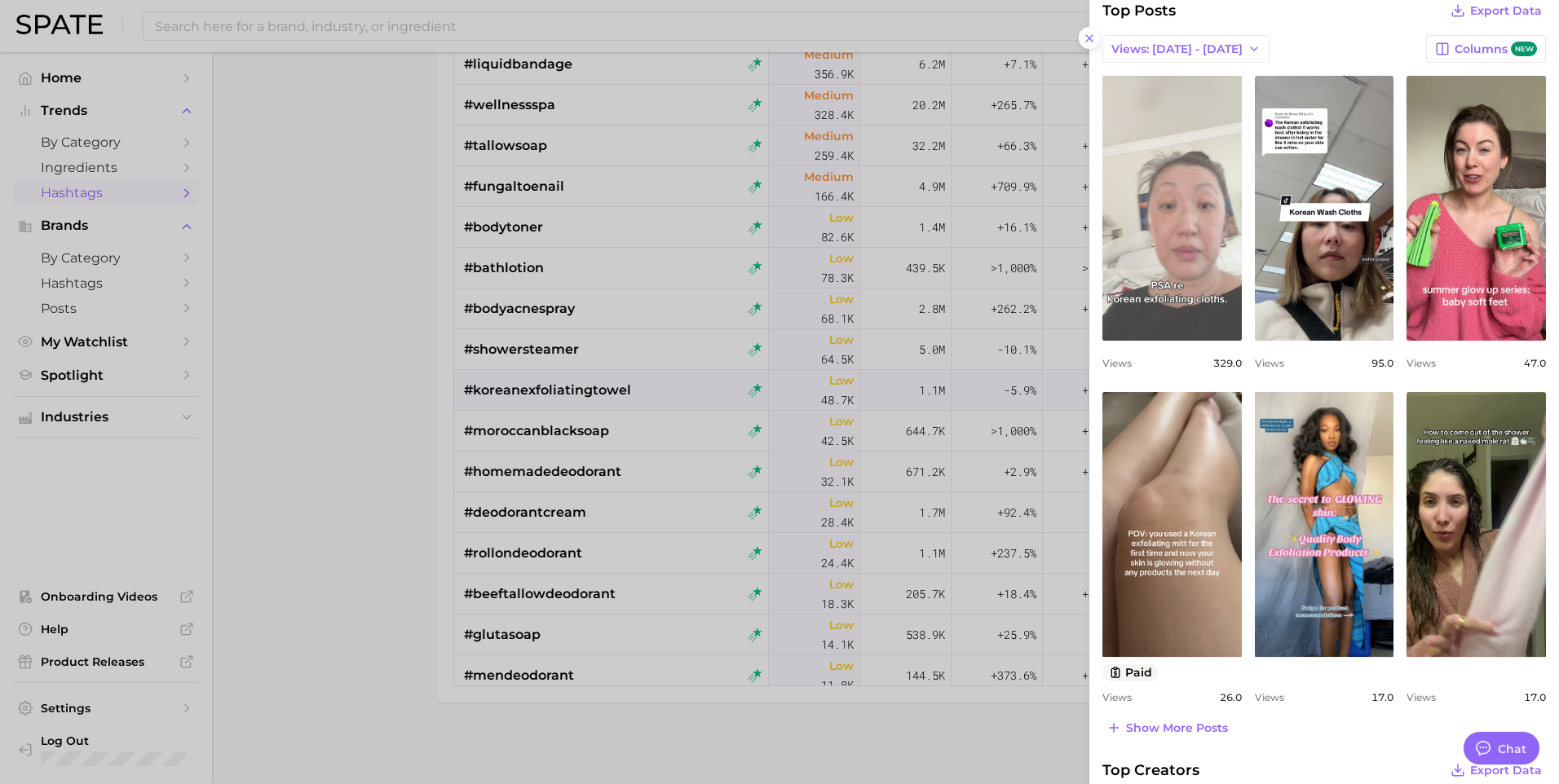
scroll to position [326, 0]
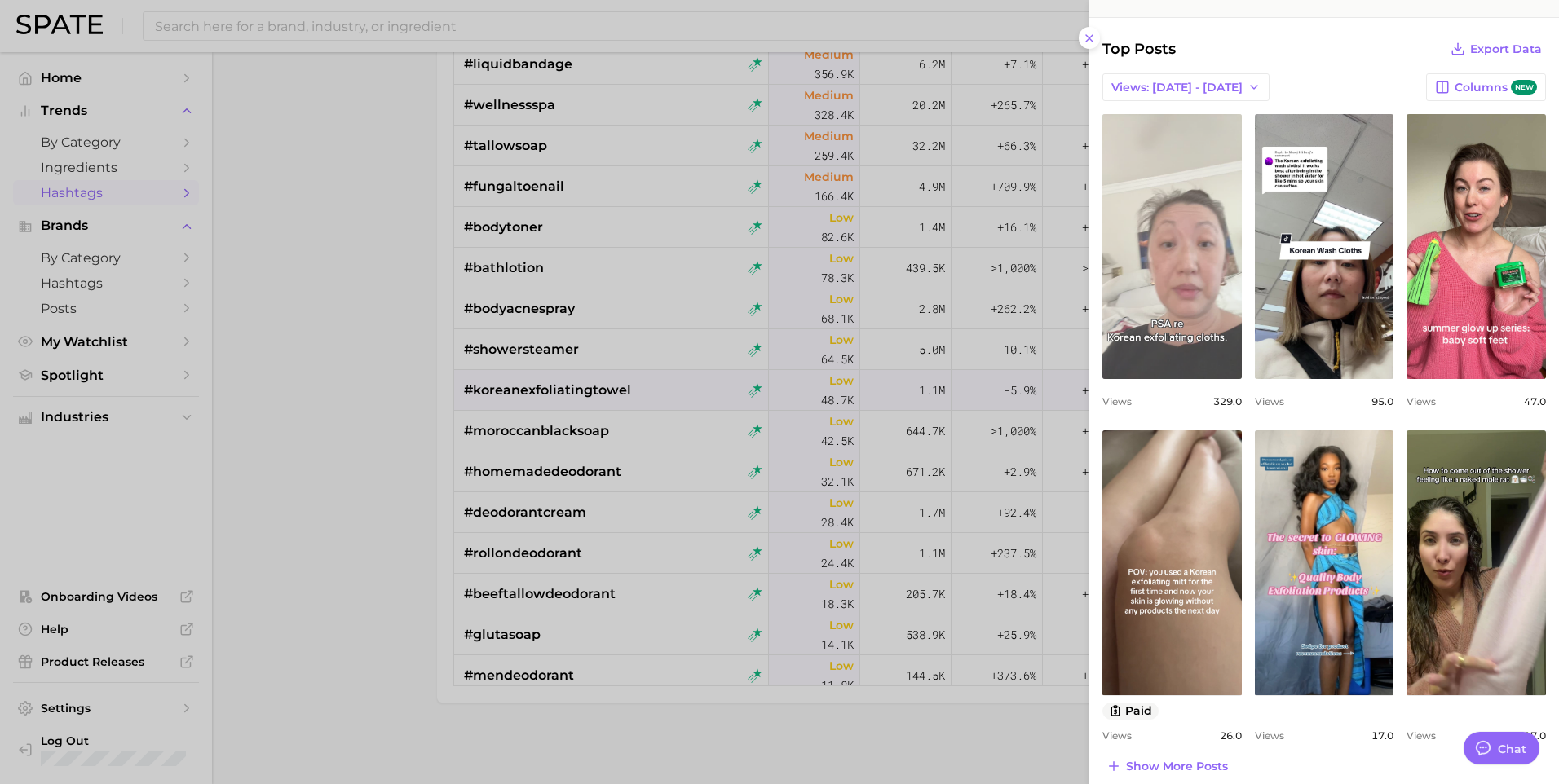
click at [1166, 280] on link "view post on TikTok" at bounding box center [1172, 247] width 140 height 265
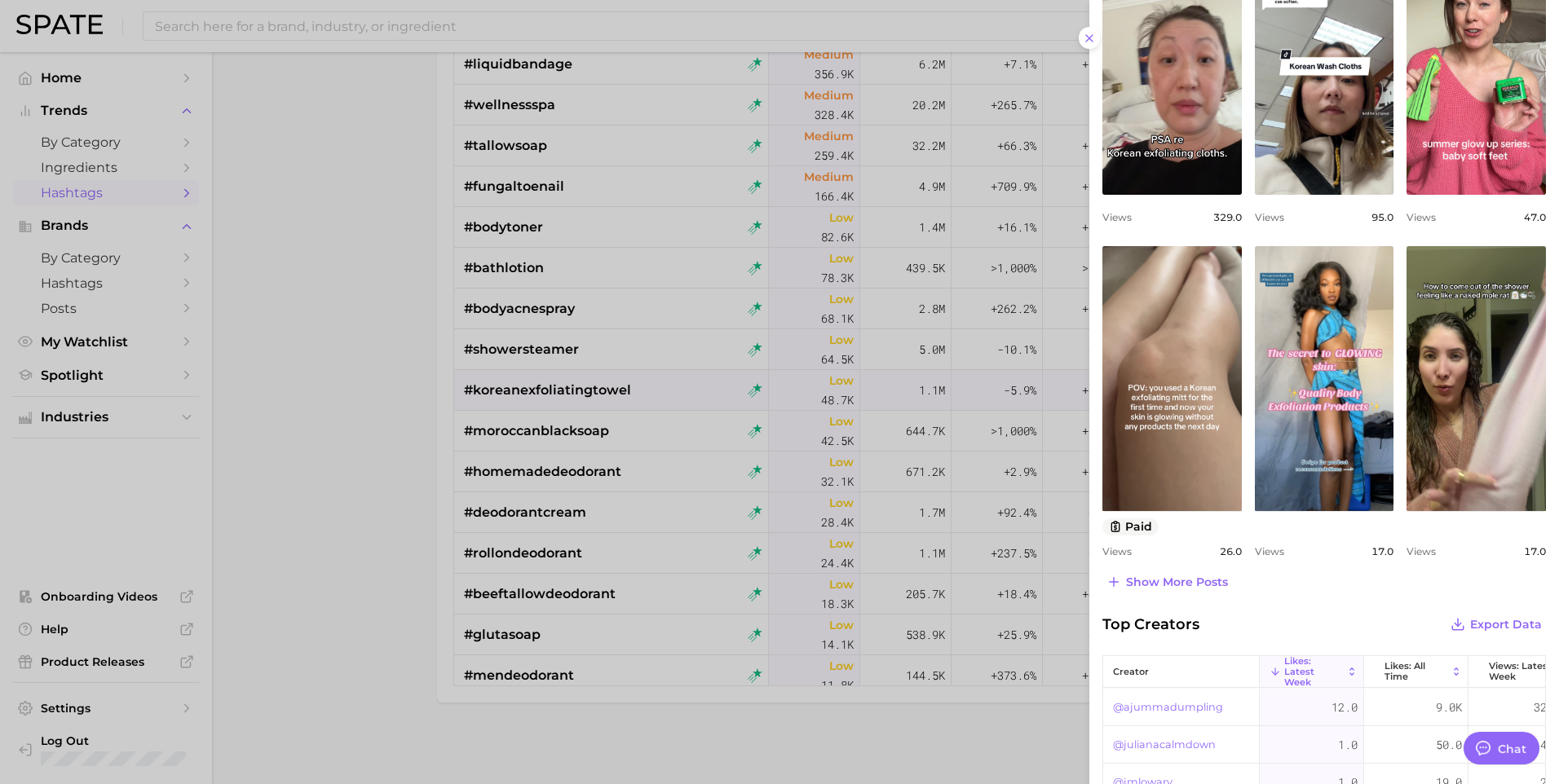
scroll to position [516, 0]
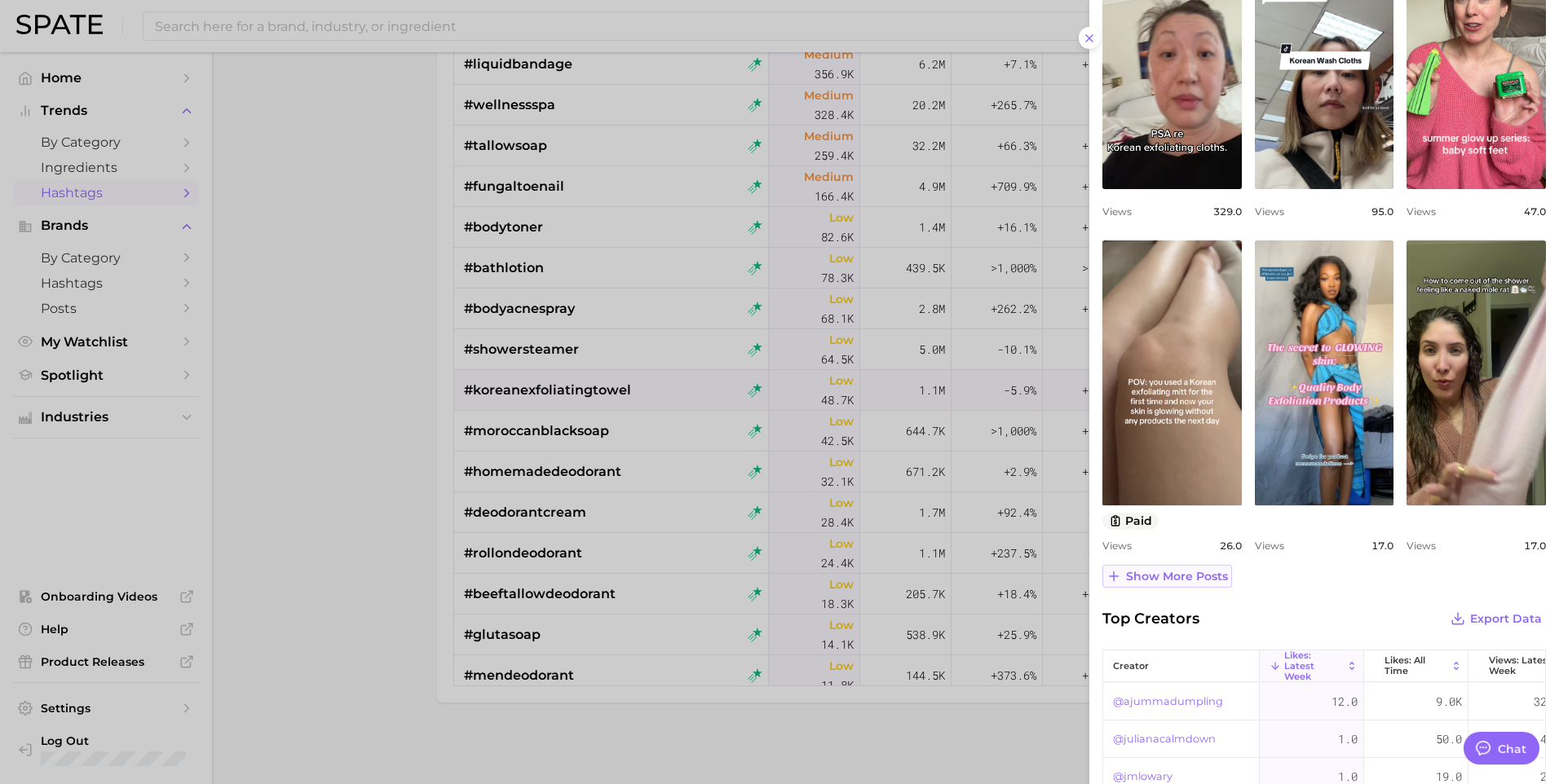
click at [1200, 577] on span "Show more posts" at bounding box center [1177, 576] width 101 height 14
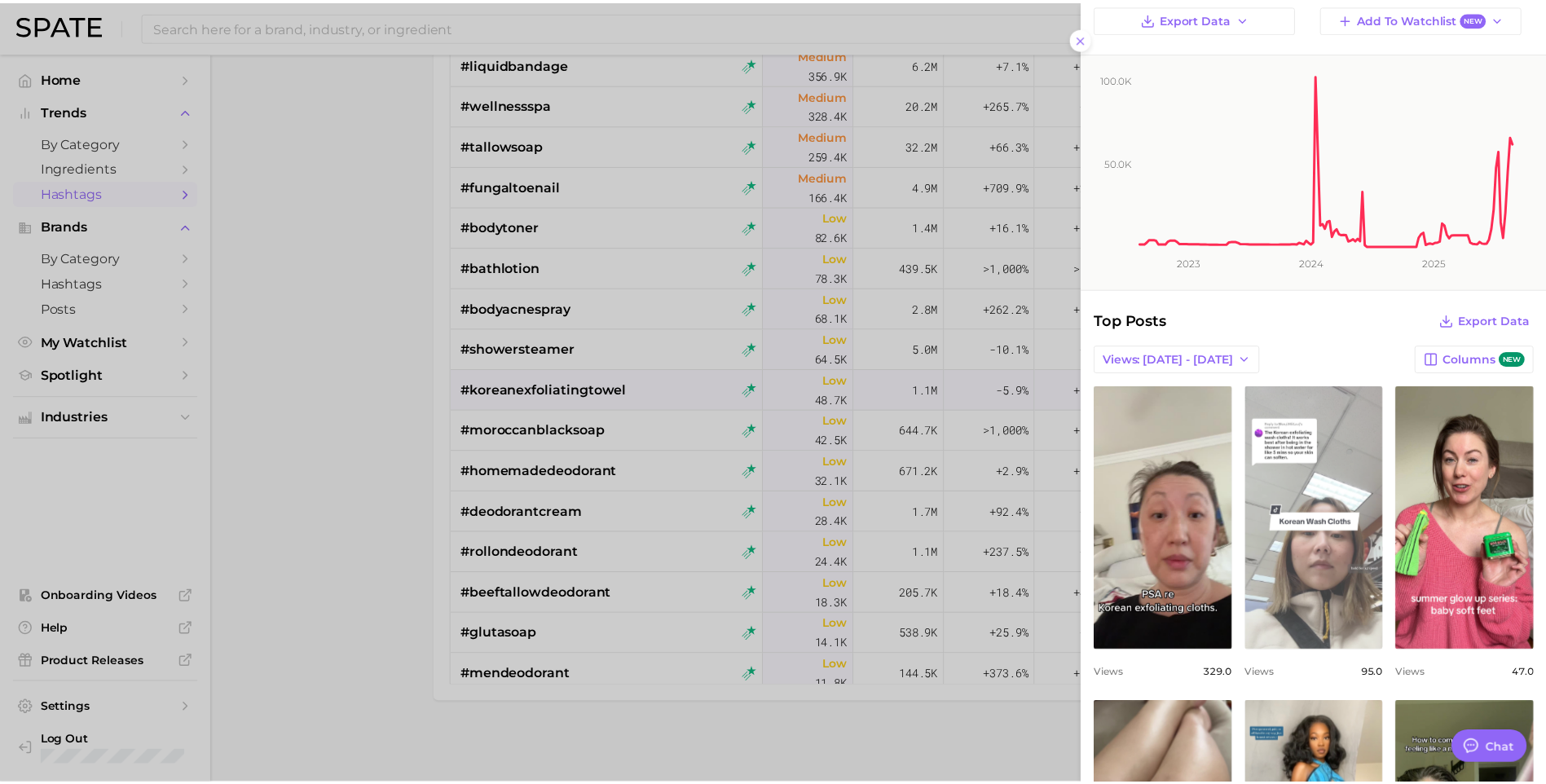
scroll to position [0, 0]
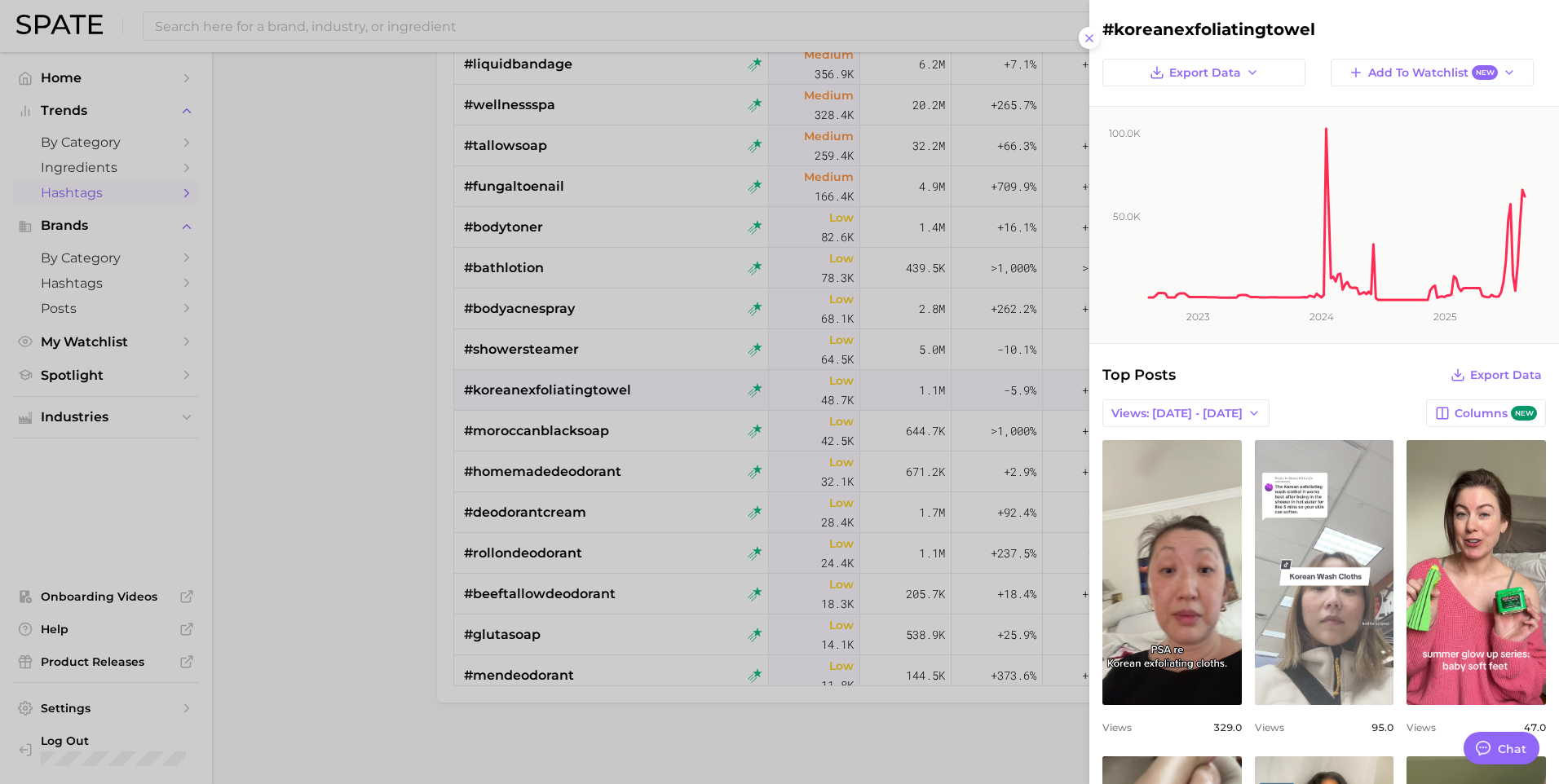
click at [1357, 657] on link "view post on TikTok" at bounding box center [1324, 572] width 140 height 265
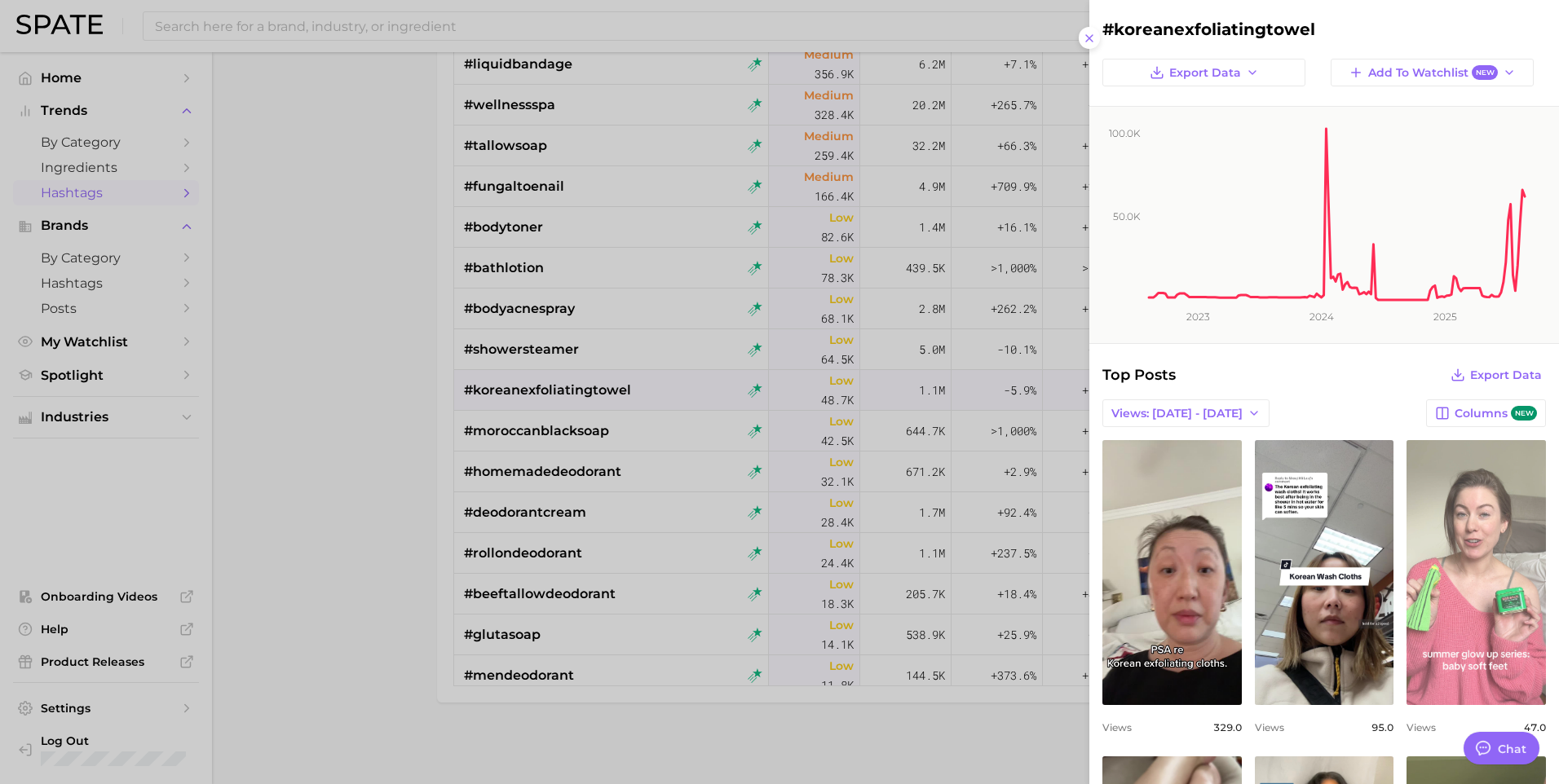
click at [1500, 498] on link "view post on TikTok" at bounding box center [1476, 572] width 140 height 265
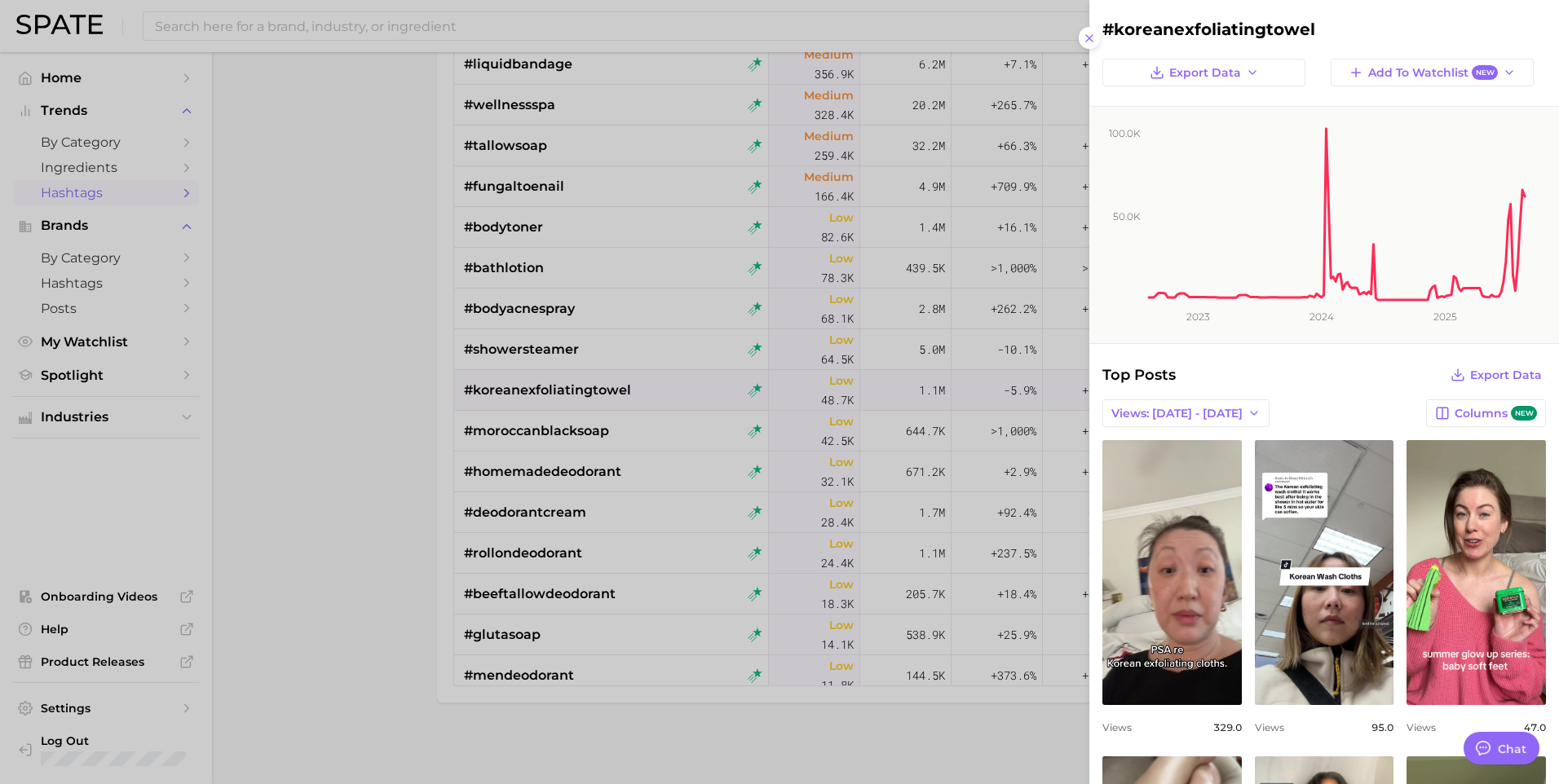
click at [314, 538] on div at bounding box center [780, 392] width 1559 height 784
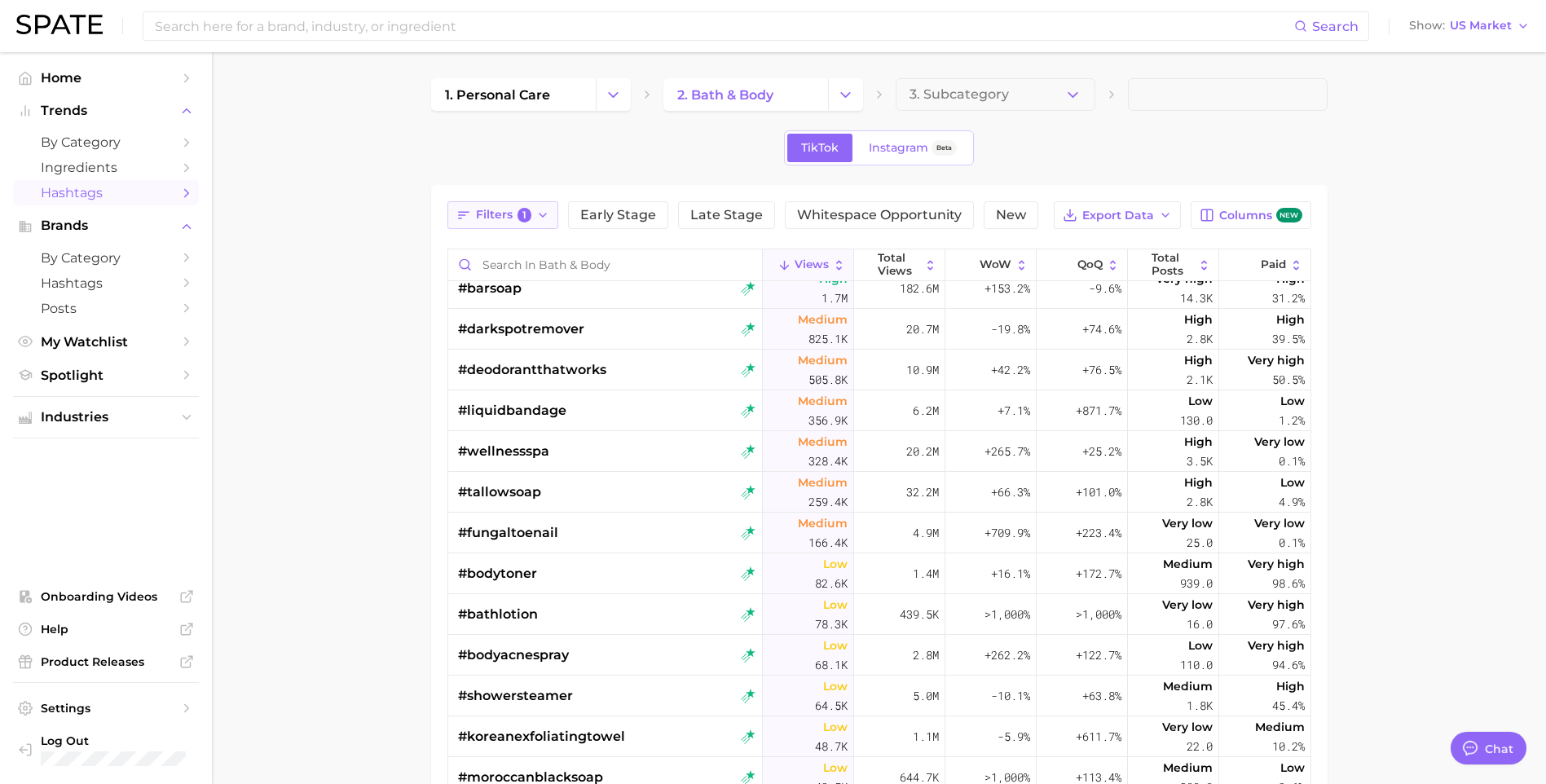
click at [526, 216] on span "1" at bounding box center [525, 215] width 15 height 15
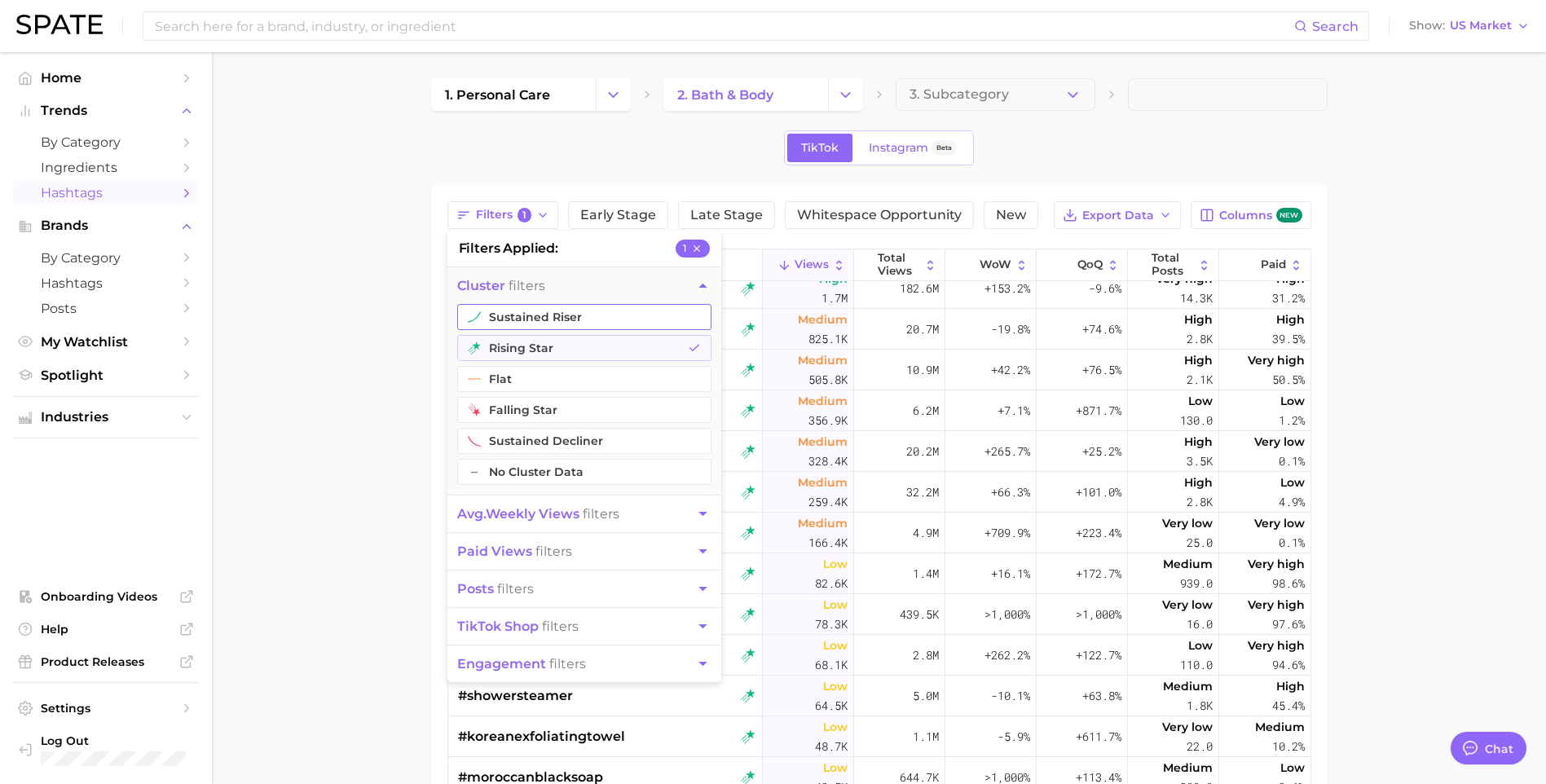
click at [558, 319] on button "sustained riser" at bounding box center [584, 317] width 255 height 26
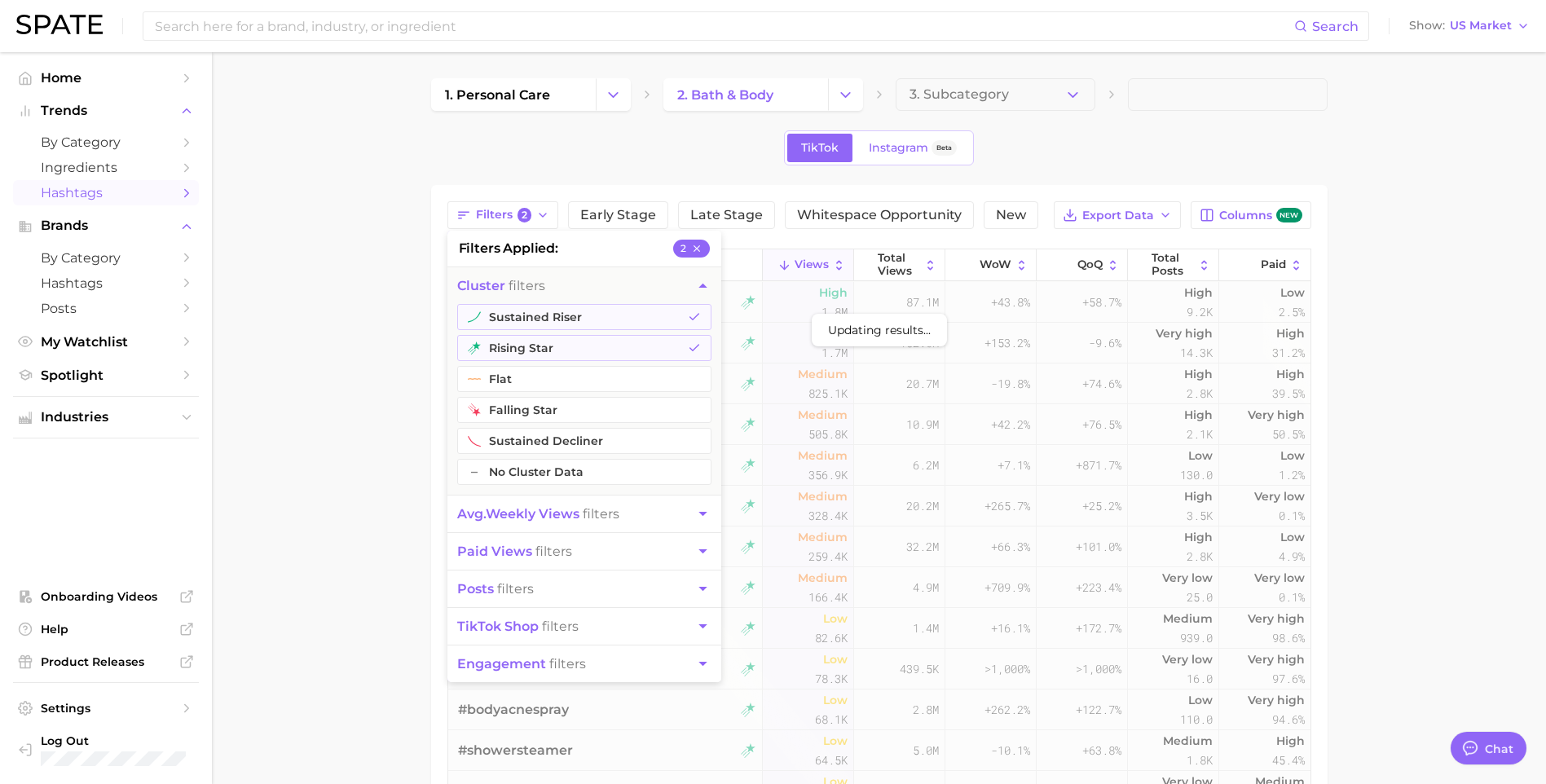
click at [314, 408] on main "1. personal care 2. bath & body 3. Subcategory TikTok Instagram Beta Filters 2 …" at bounding box center [879, 591] width 1334 height 1078
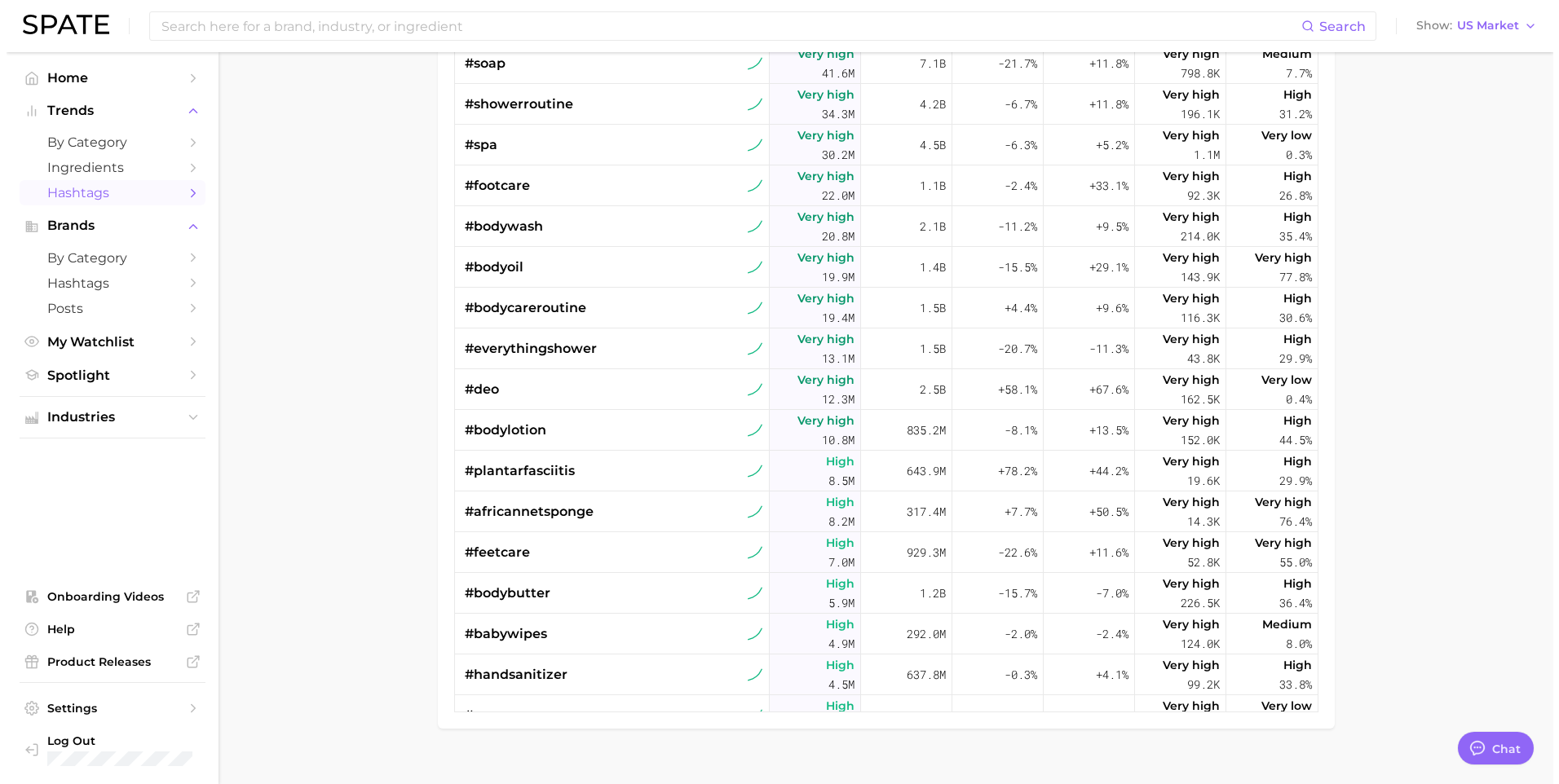
scroll to position [326, 0]
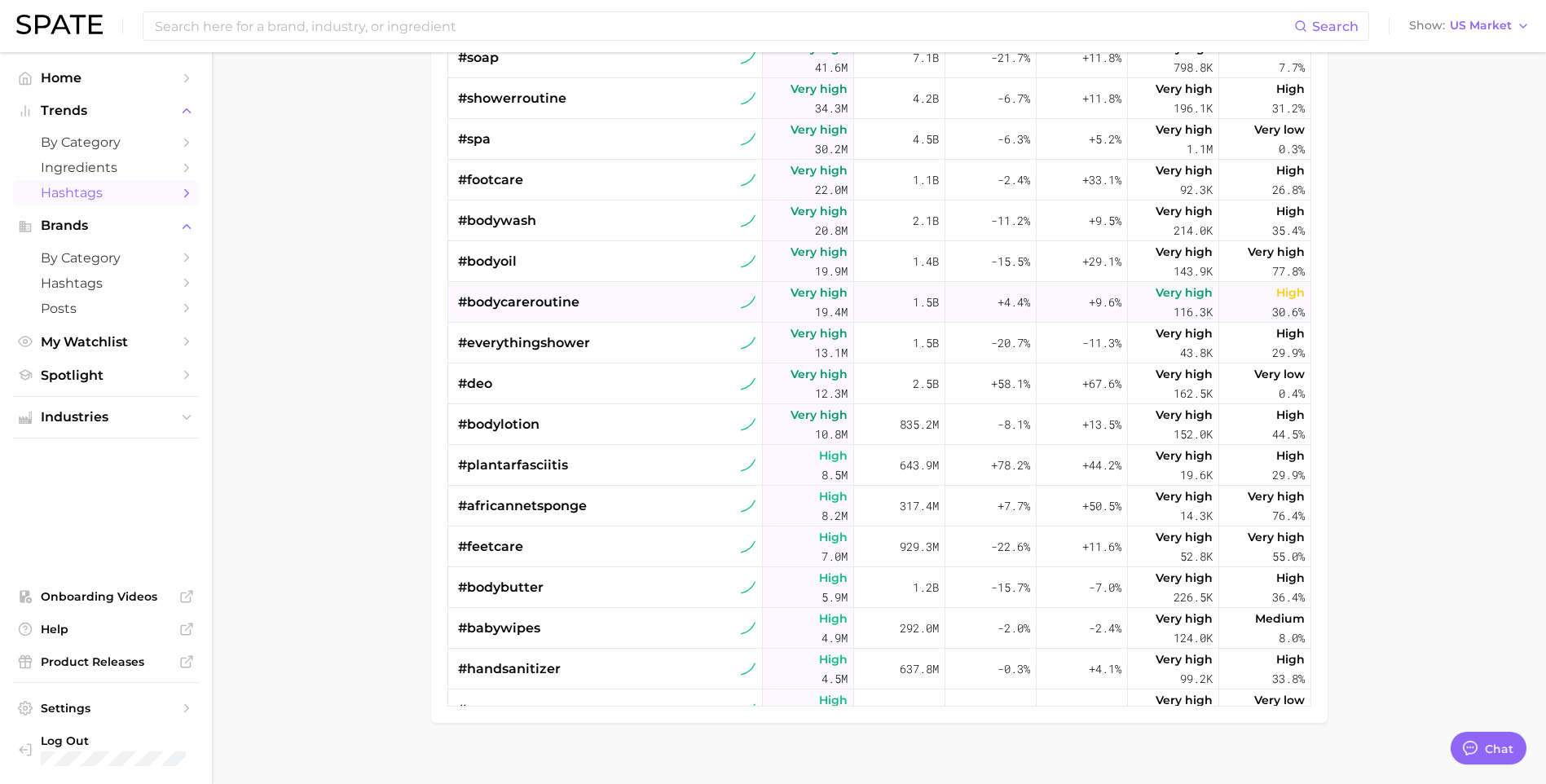
click at [505, 302] on span "#bodycareroutine" at bounding box center [519, 302] width 122 height 20
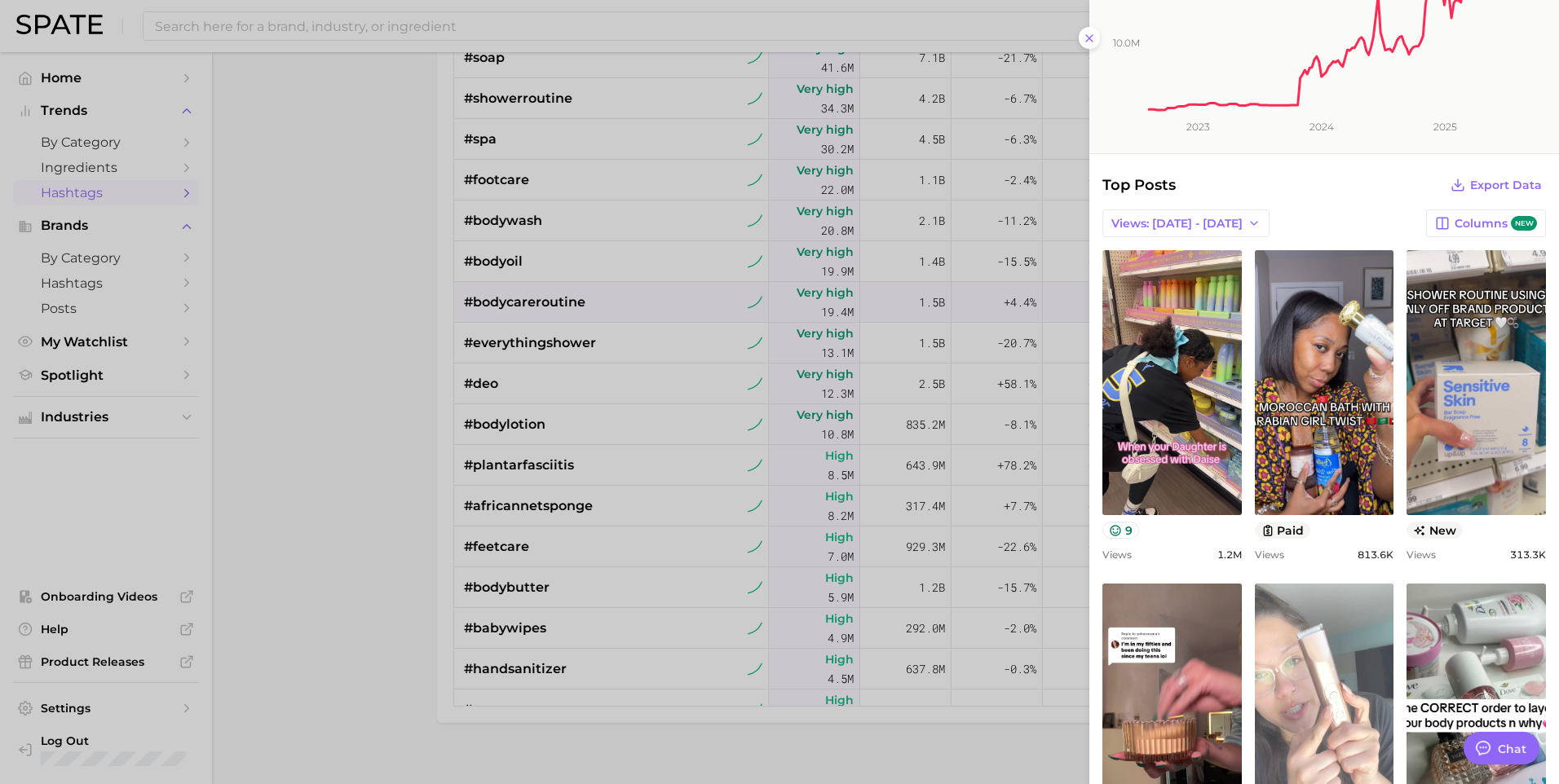
scroll to position [217, 0]
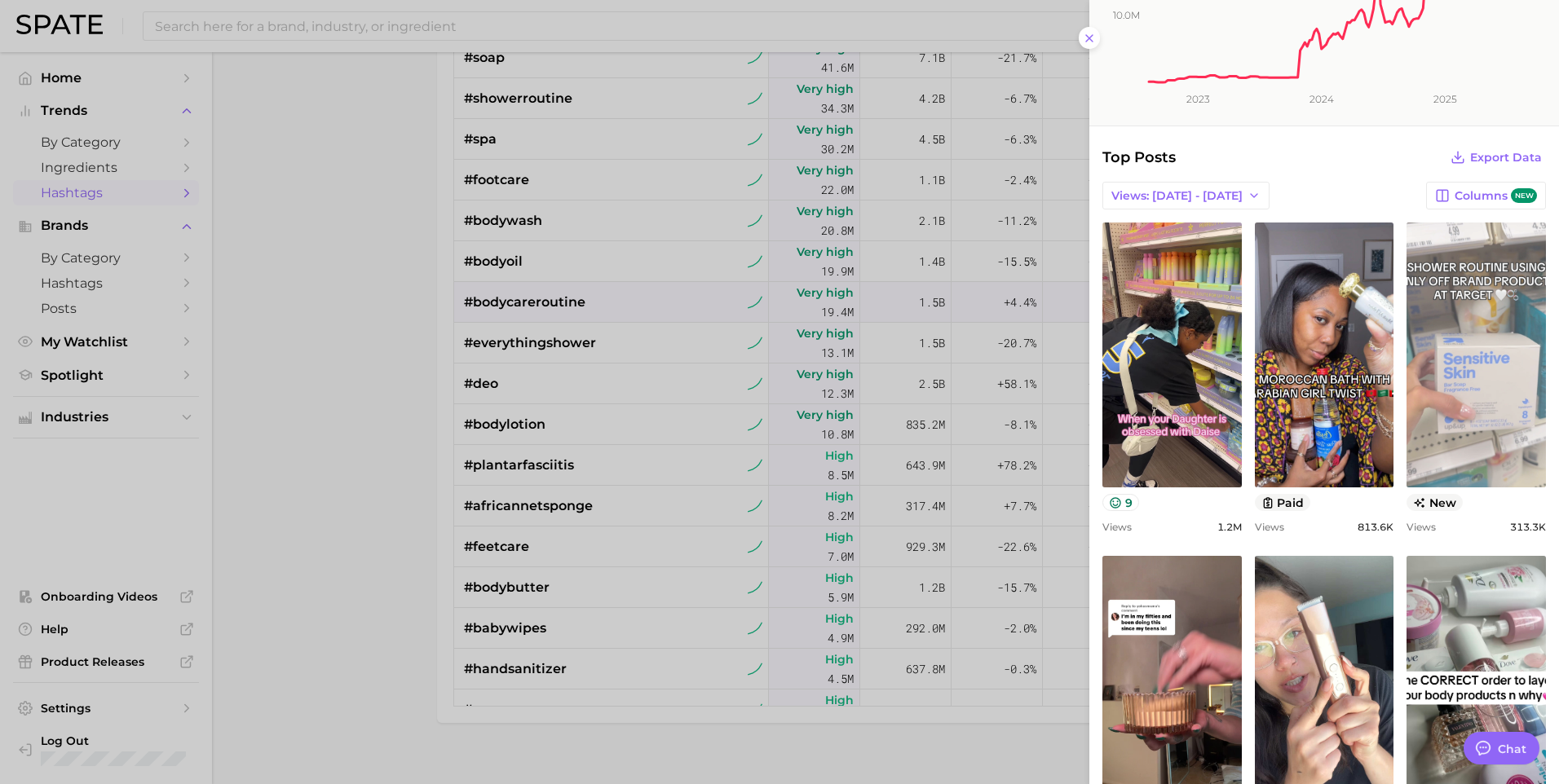
click at [1465, 378] on link "view post on TikTok" at bounding box center [1476, 355] width 140 height 265
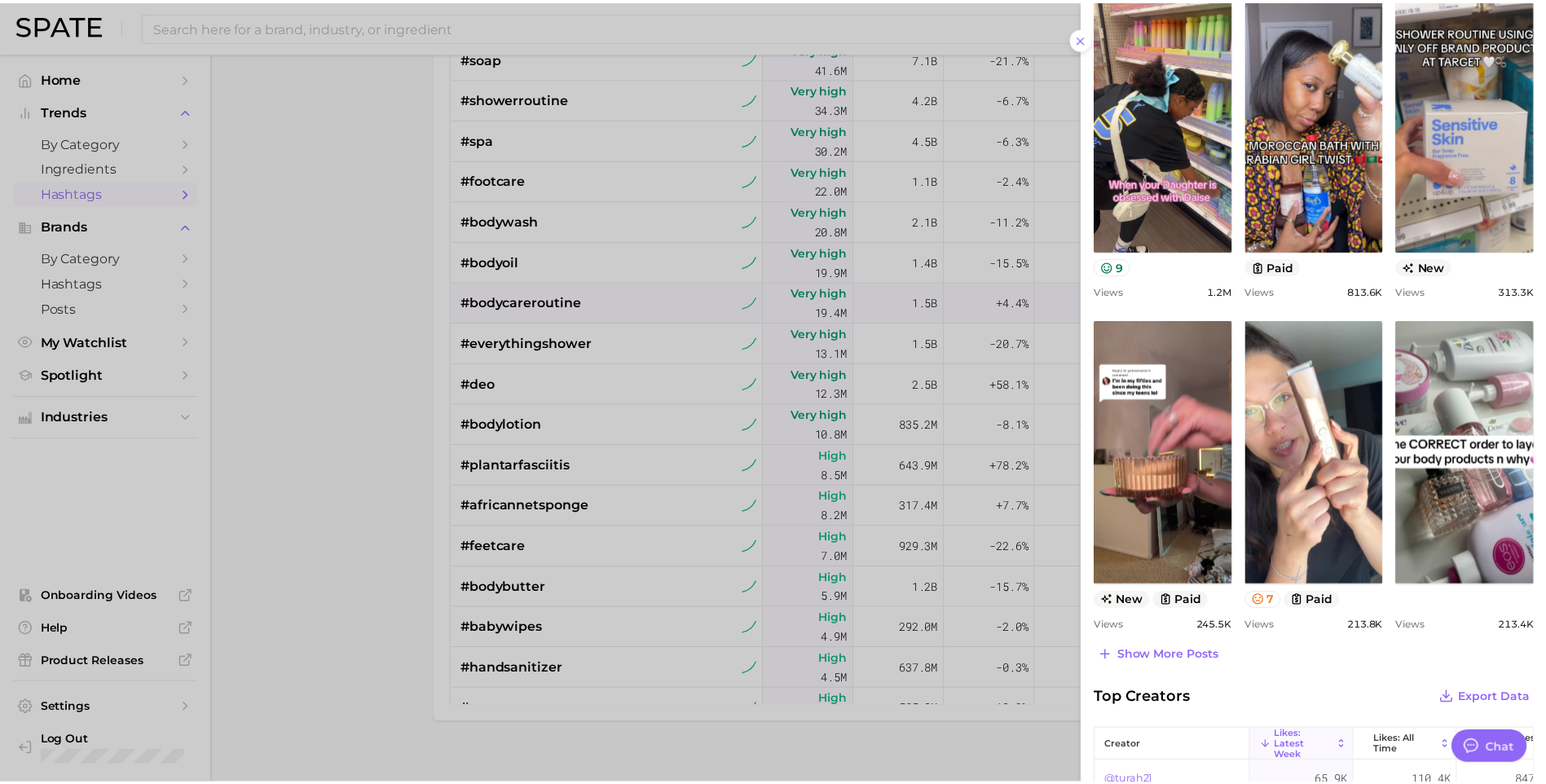
scroll to position [489, 0]
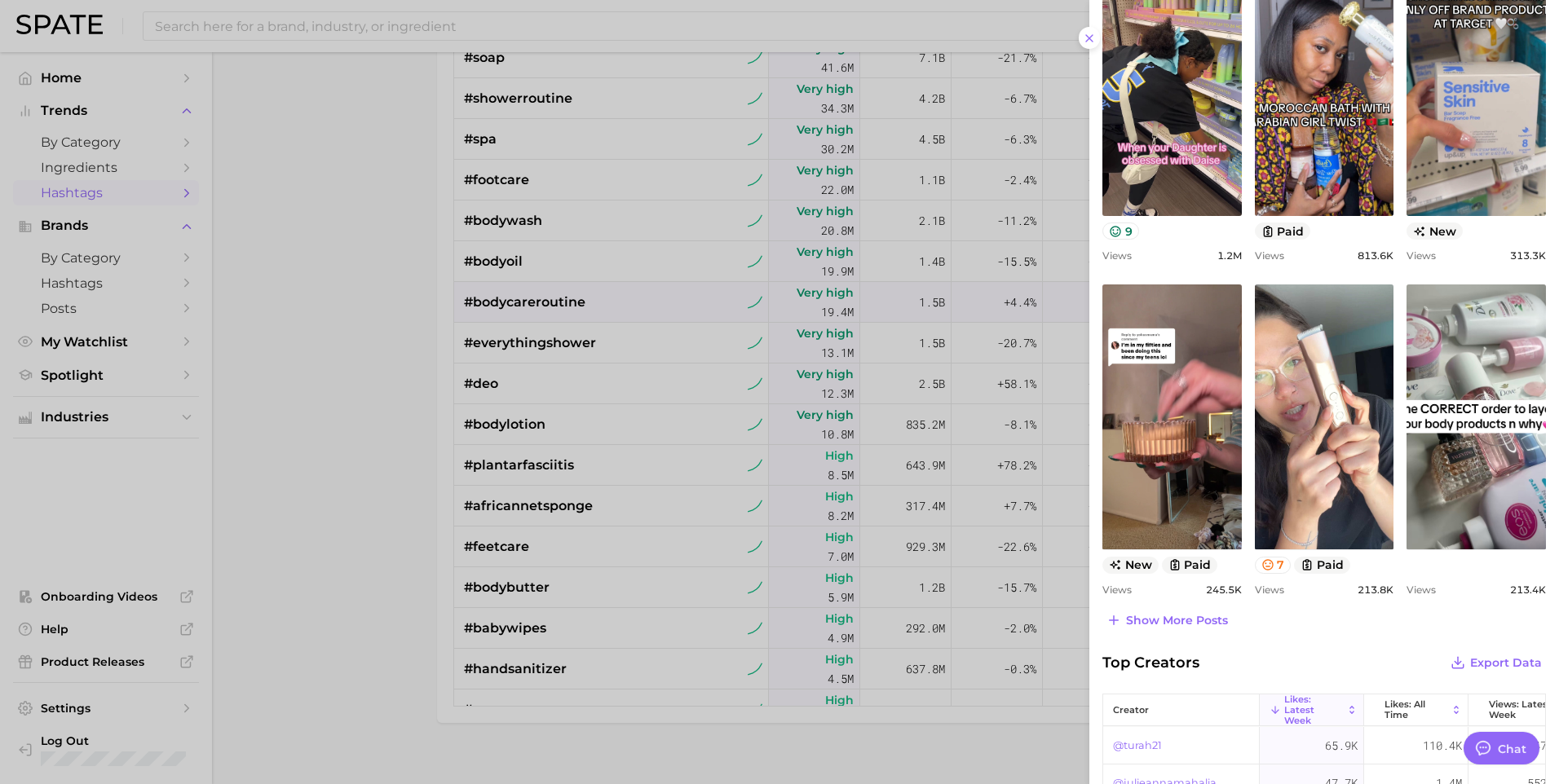
click at [367, 472] on div at bounding box center [780, 392] width 1559 height 784
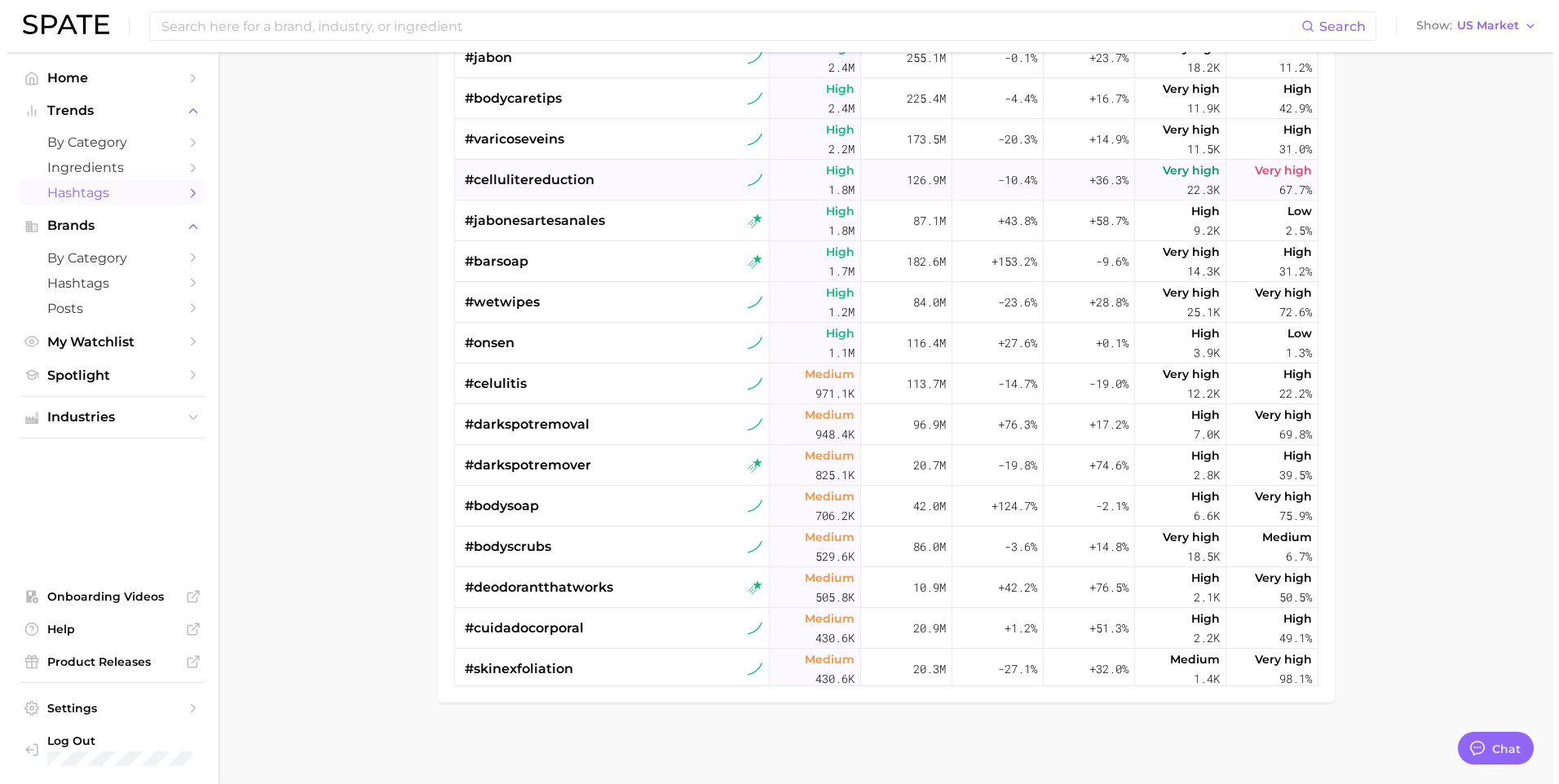
scroll to position [923, 0]
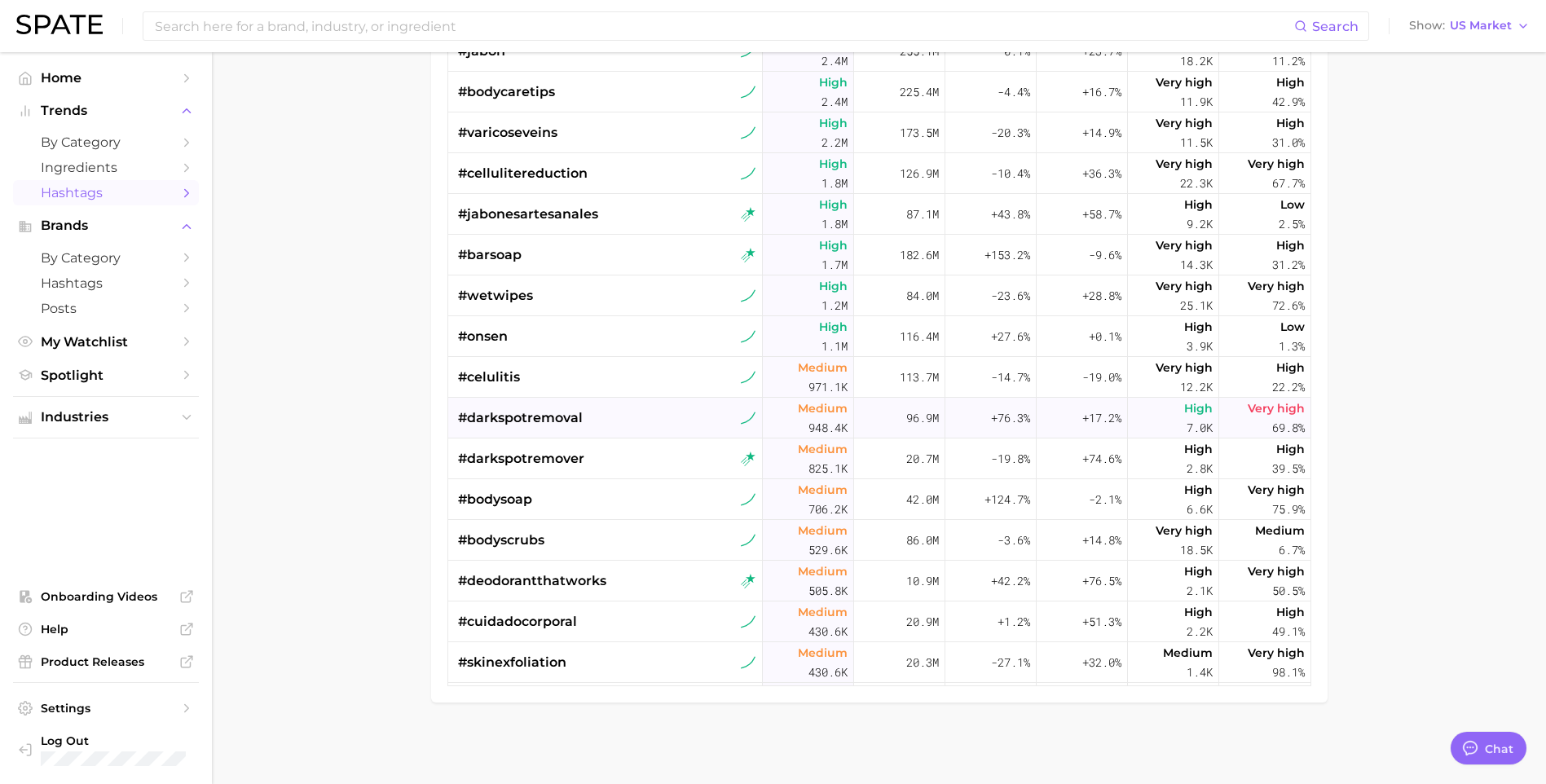
click at [565, 412] on span "#darkspotremoval" at bounding box center [521, 418] width 125 height 20
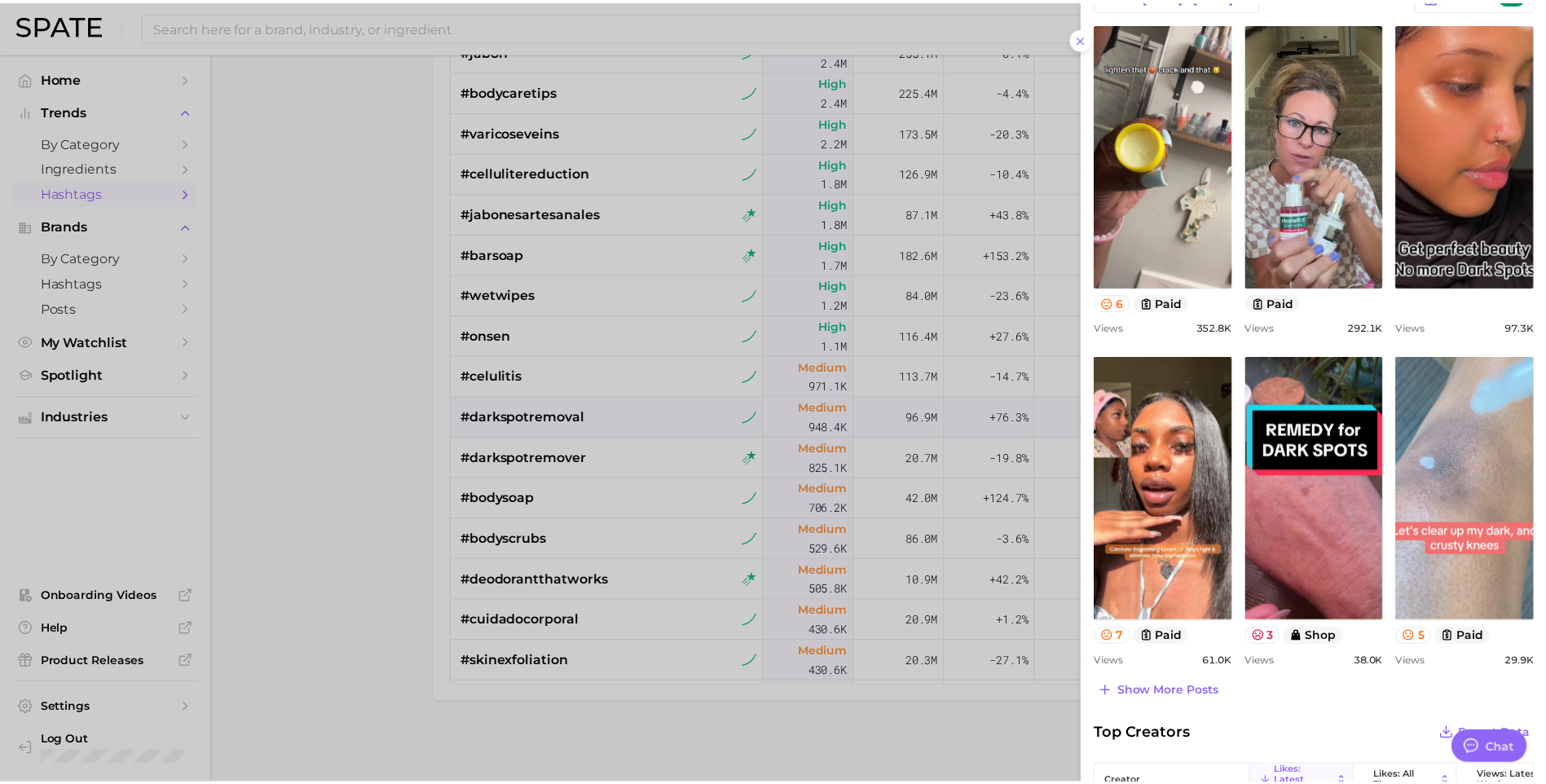
scroll to position [462, 0]
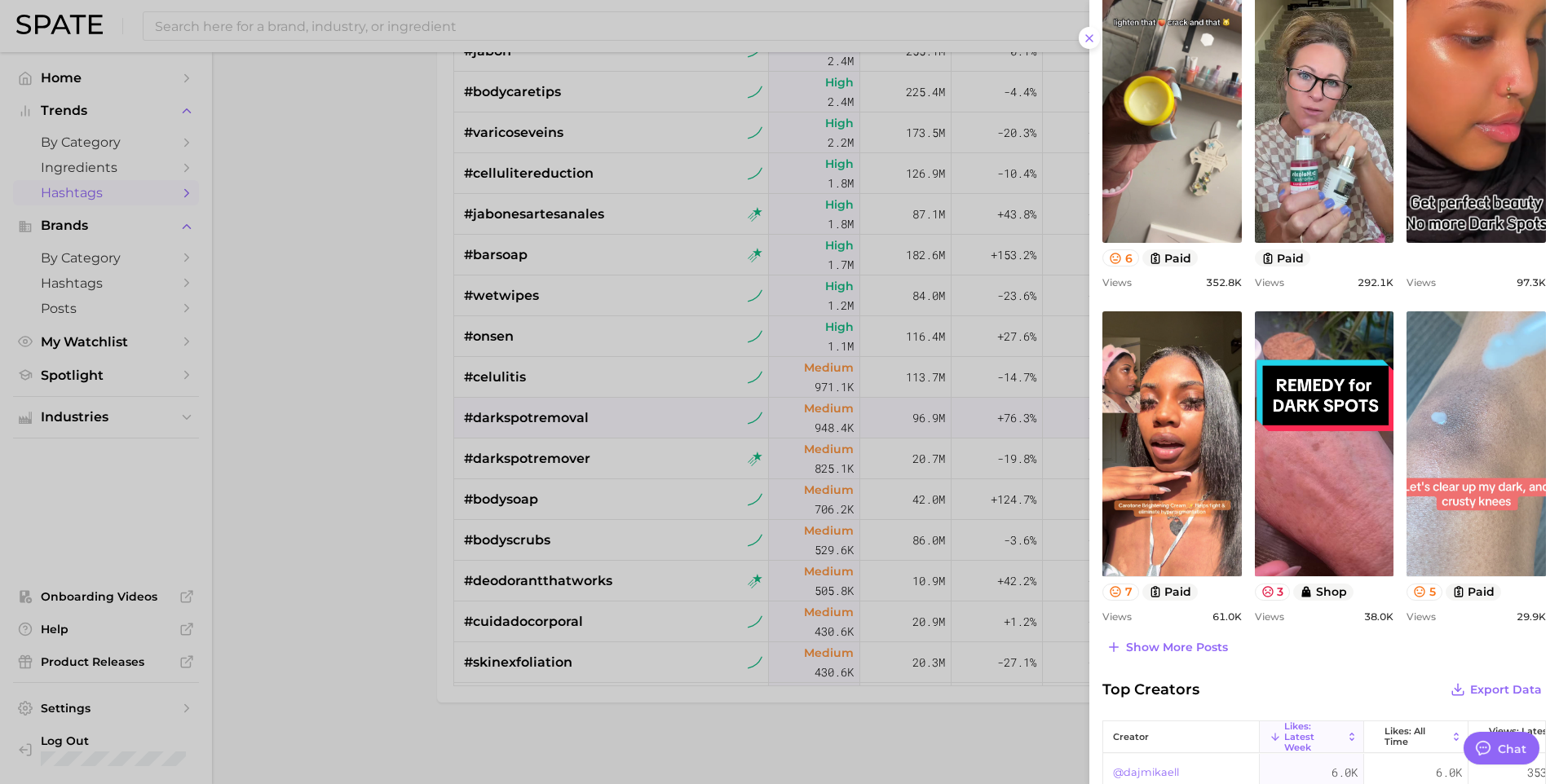
click at [1475, 528] on link "view post on TikTok" at bounding box center [1476, 444] width 140 height 265
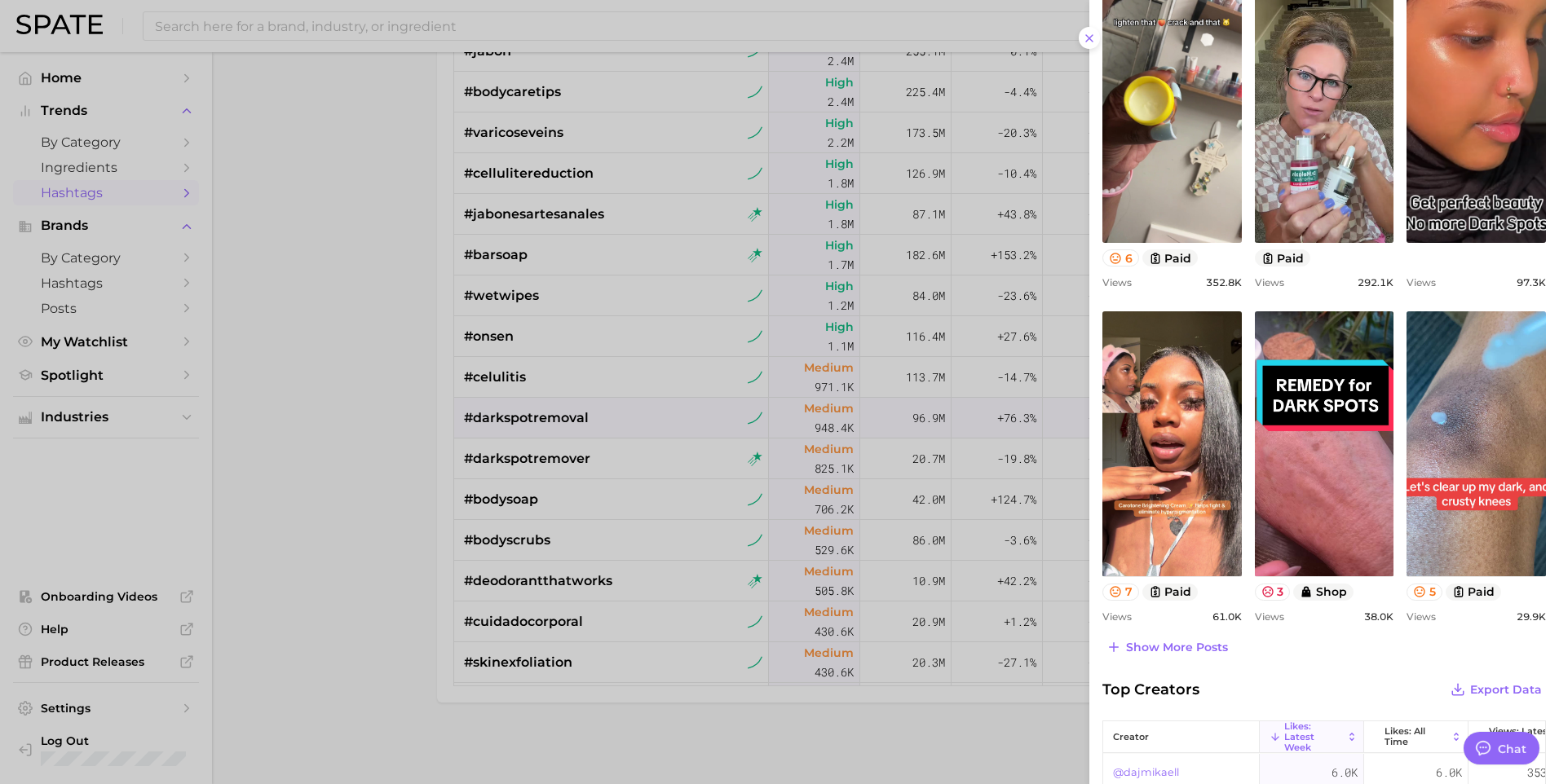
click at [355, 538] on div at bounding box center [780, 392] width 1559 height 784
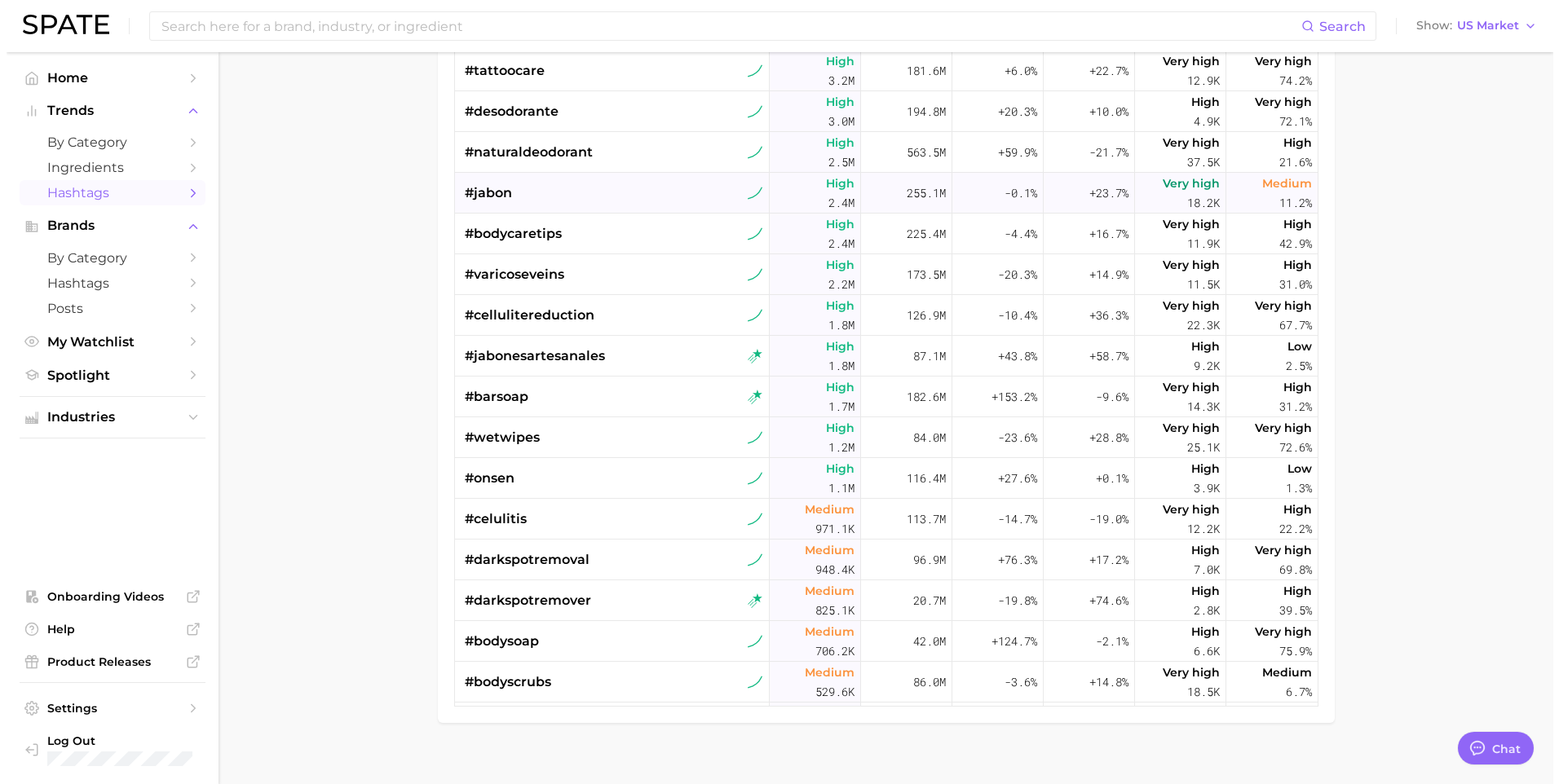
scroll to position [815, 0]
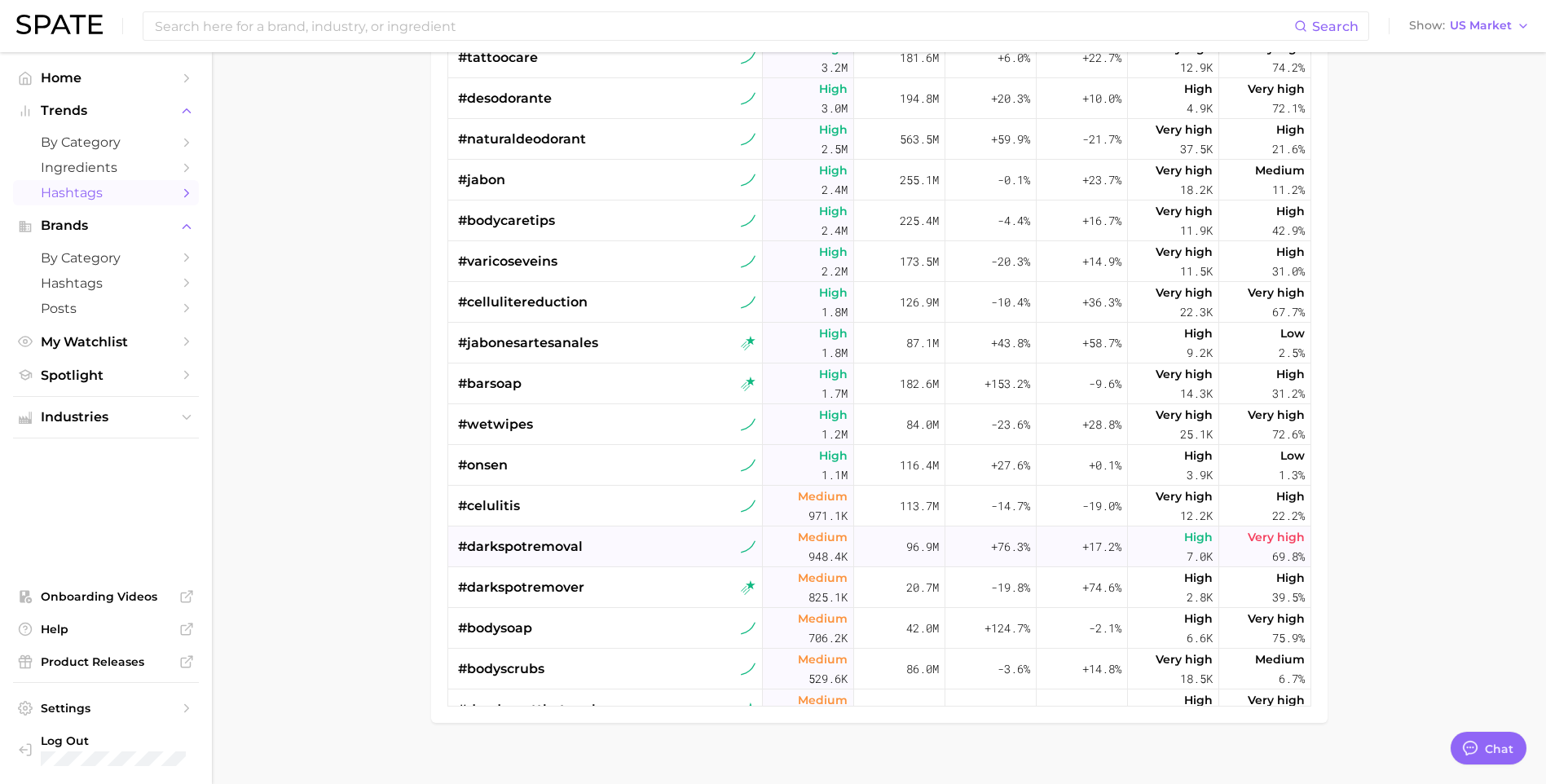
click at [543, 548] on span "#darkspotremoval" at bounding box center [521, 547] width 125 height 20
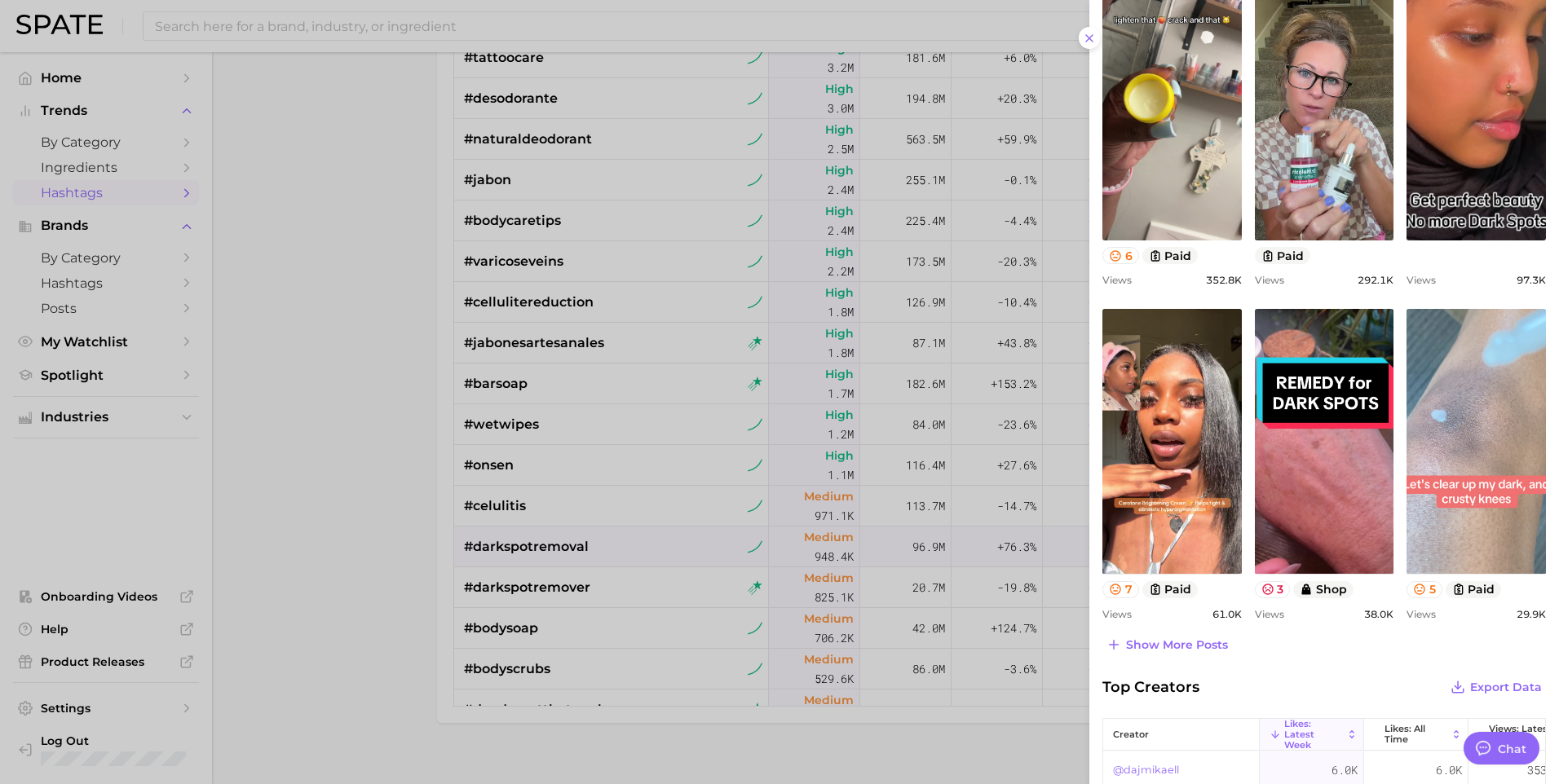
scroll to position [489, 0]
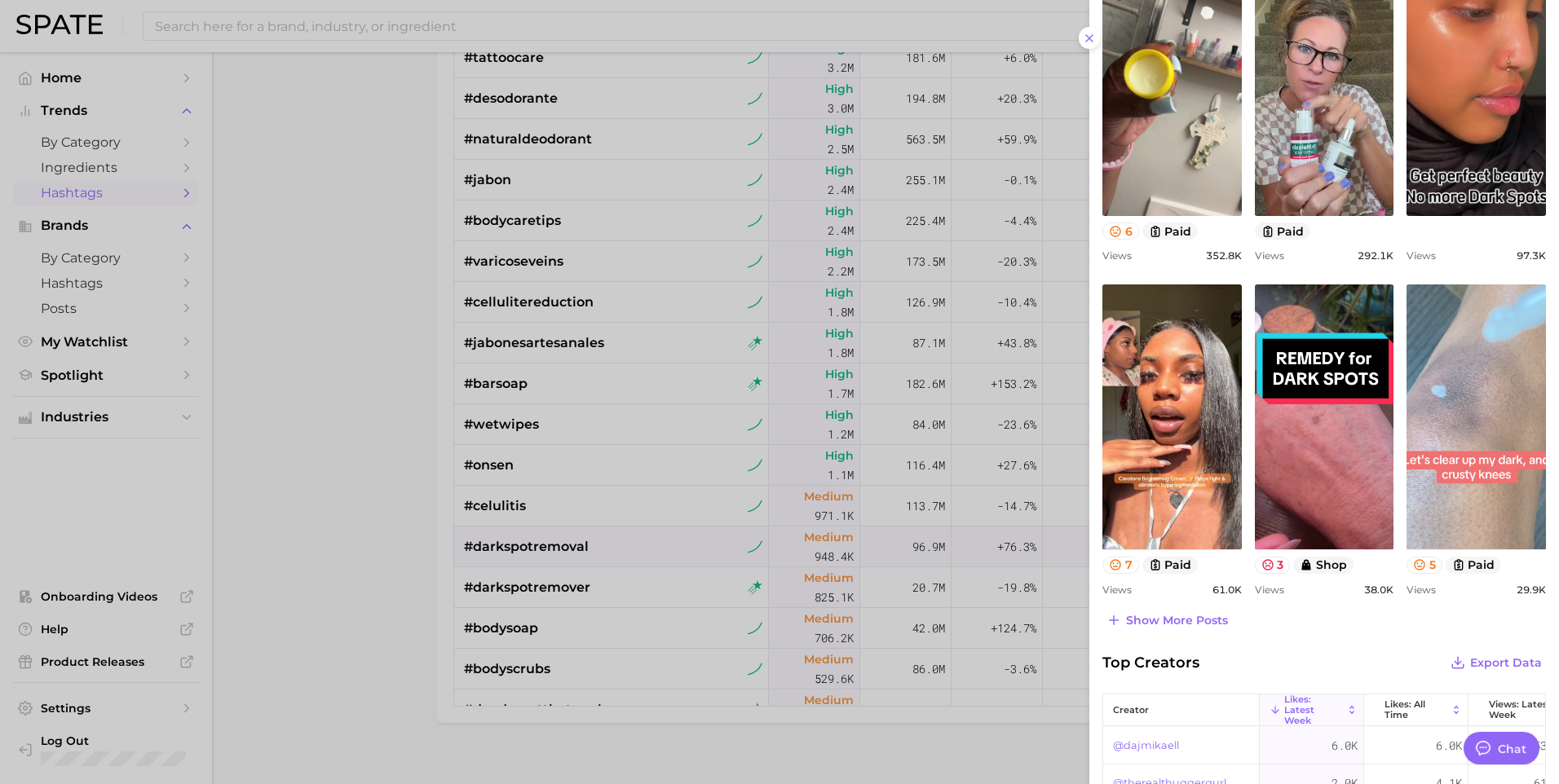
click at [1477, 412] on link "view post on TikTok" at bounding box center [1476, 417] width 140 height 265
type textarea "x"
